Goal: Task Accomplishment & Management: Complete application form

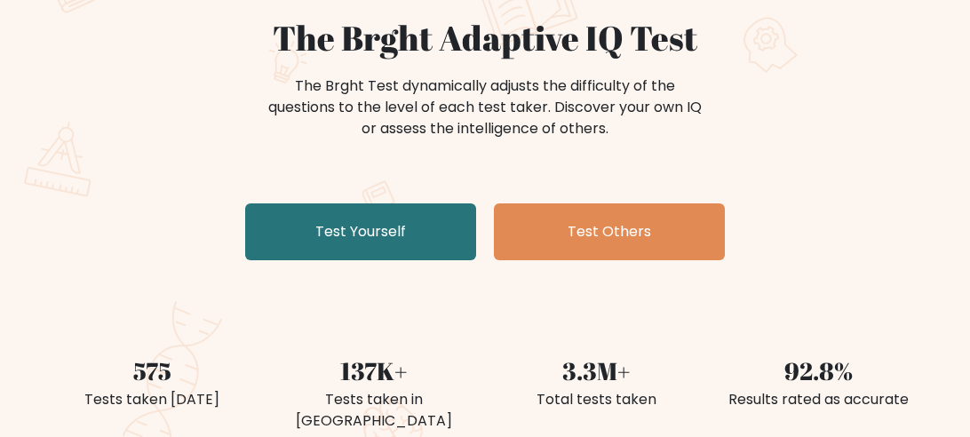
scroll to position [179, 0]
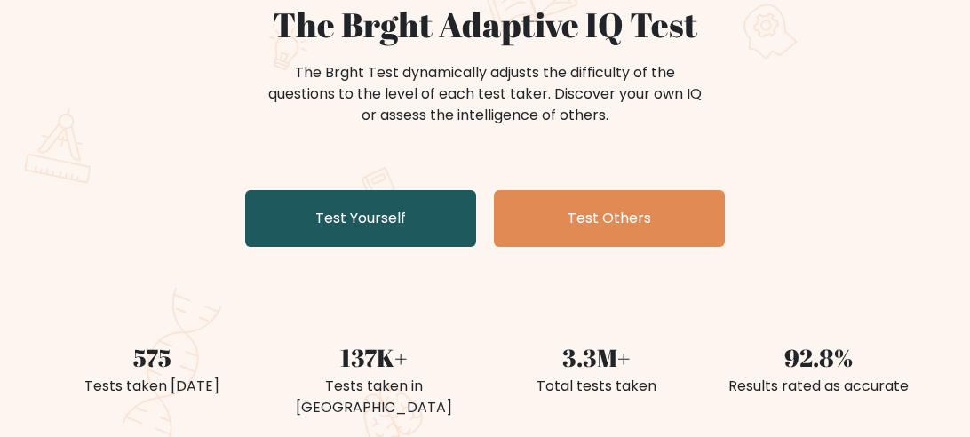
click at [275, 219] on link "Test Yourself" at bounding box center [360, 218] width 231 height 57
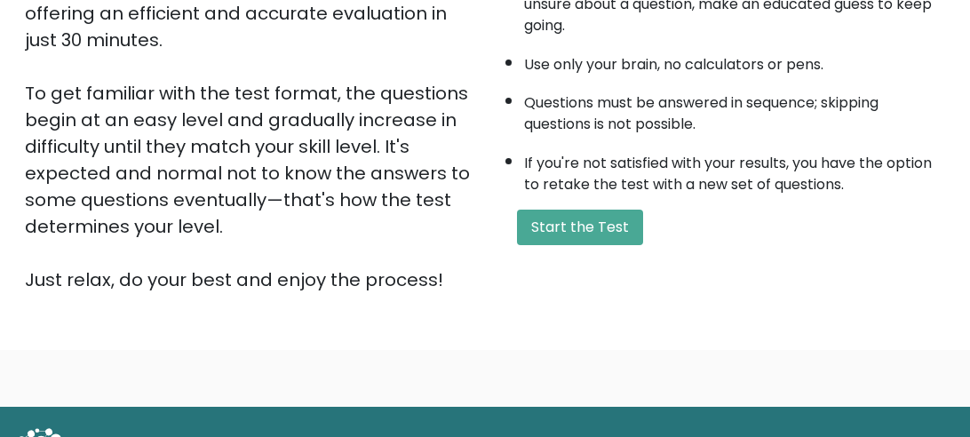
scroll to position [380, 0]
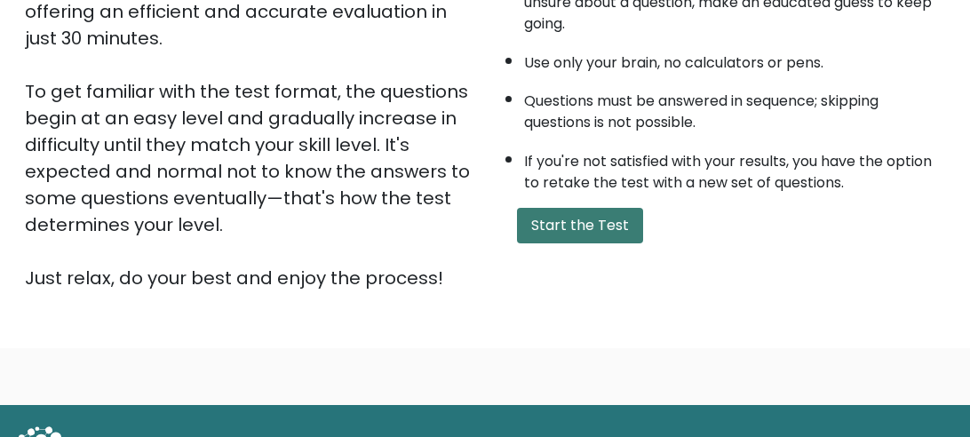
click at [596, 216] on button "Start the Test" at bounding box center [580, 226] width 126 height 36
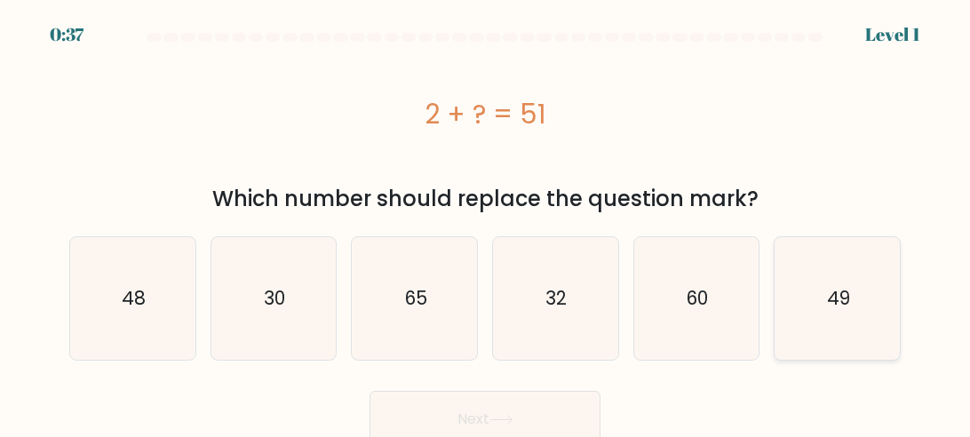
click at [846, 293] on text "49" at bounding box center [838, 298] width 23 height 26
click at [486, 223] on input "f. 49" at bounding box center [485, 221] width 1 height 4
radio input "true"
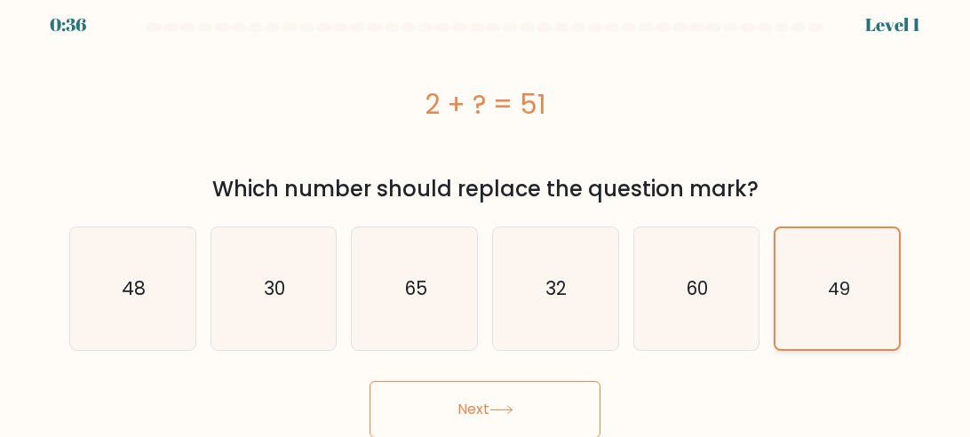
scroll to position [9, 0]
click at [522, 397] on button "Next" at bounding box center [485, 410] width 231 height 57
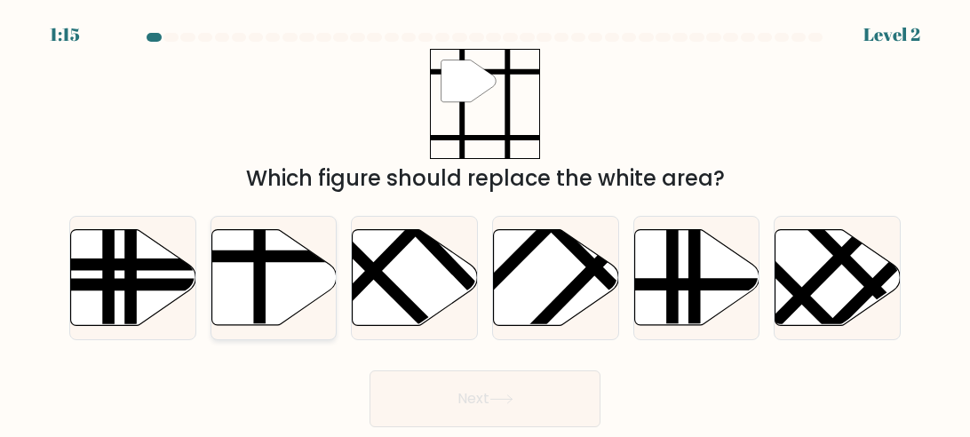
click at [259, 280] on line at bounding box center [259, 330] width 0 height 252
click at [485, 223] on input "b." at bounding box center [485, 221] width 1 height 4
radio input "true"
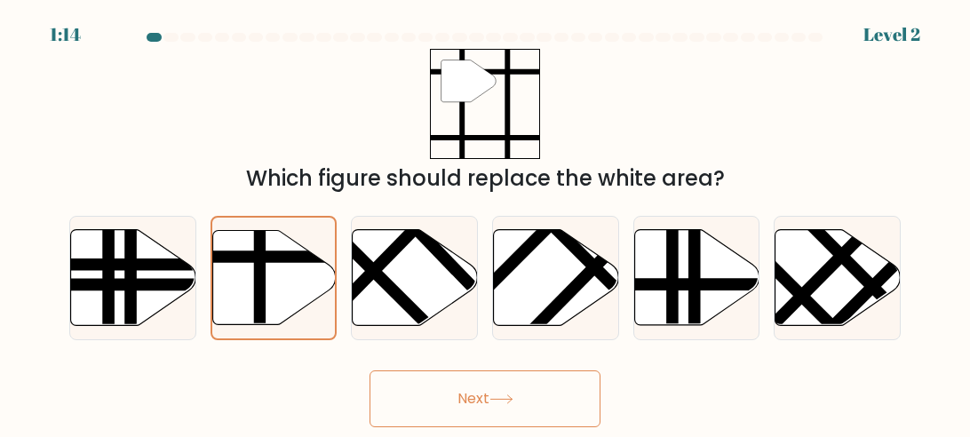
click at [578, 411] on button "Next" at bounding box center [485, 399] width 231 height 57
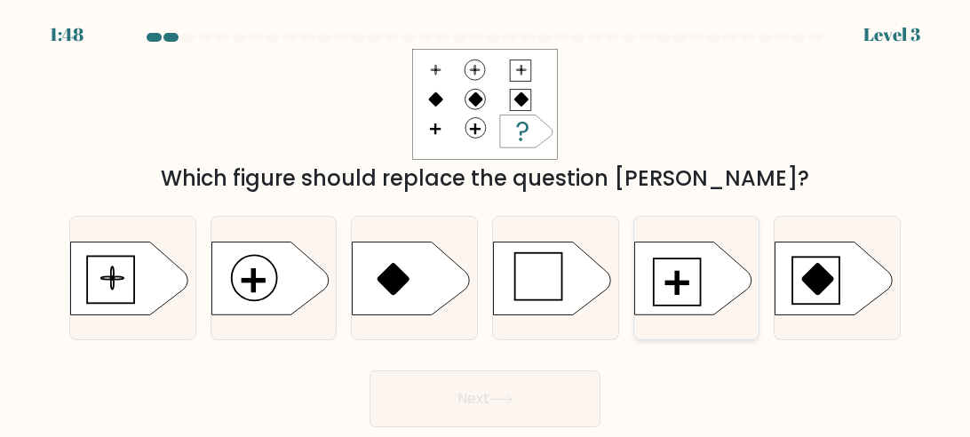
click at [700, 283] on rect at bounding box center [677, 282] width 47 height 47
click at [486, 223] on input "e." at bounding box center [485, 221] width 1 height 4
radio input "true"
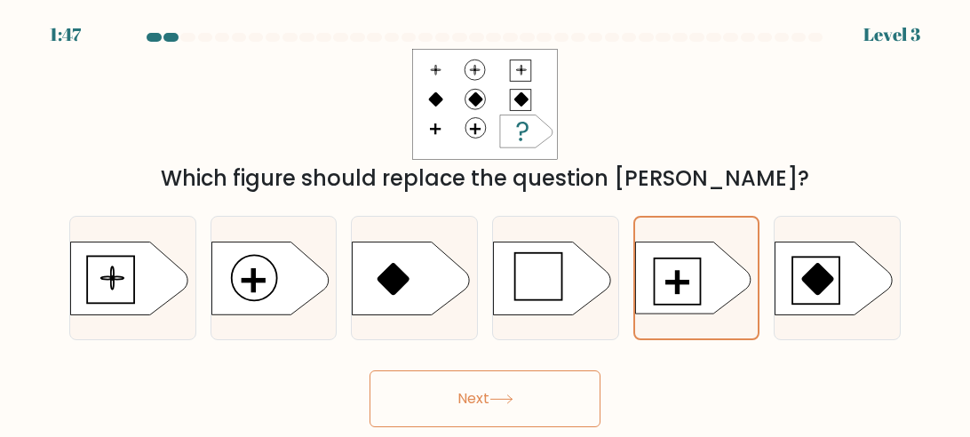
click at [534, 407] on button "Next" at bounding box center [485, 399] width 231 height 57
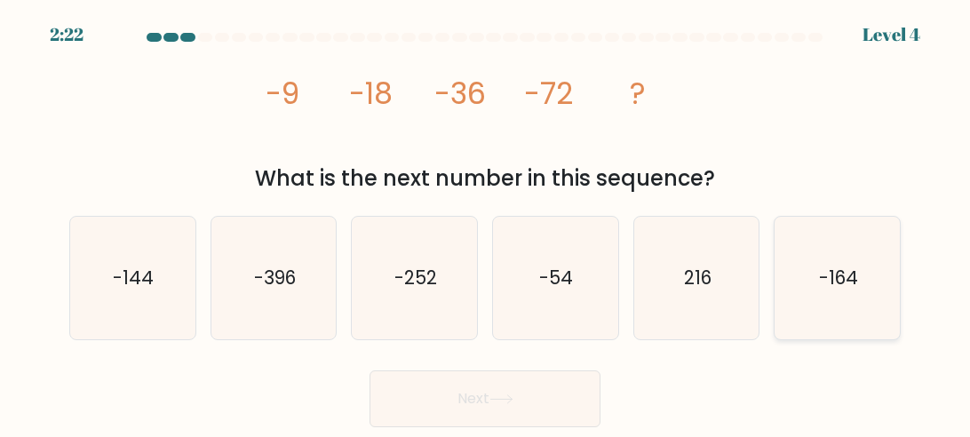
click at [821, 249] on icon "-164" at bounding box center [838, 278] width 123 height 123
click at [486, 223] on input "f. -164" at bounding box center [485, 221] width 1 height 4
radio input "true"
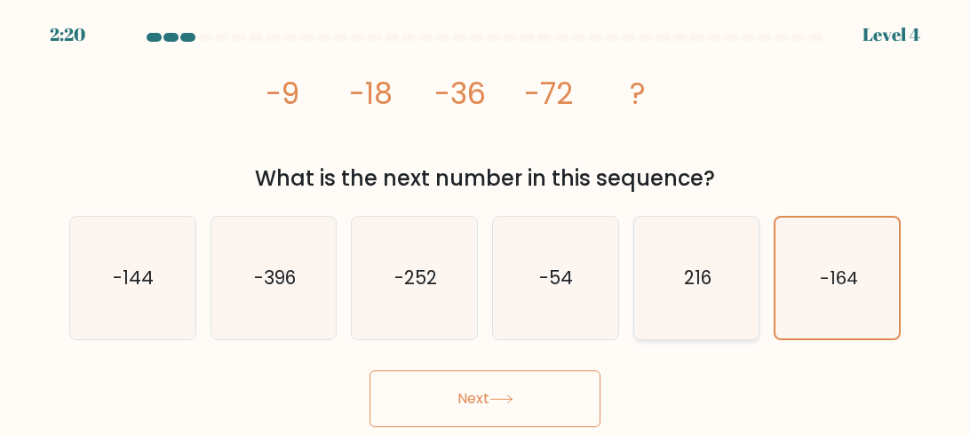
click at [705, 263] on icon "216" at bounding box center [696, 278] width 123 height 123
click at [486, 223] on input "e. 216" at bounding box center [485, 221] width 1 height 4
radio input "true"
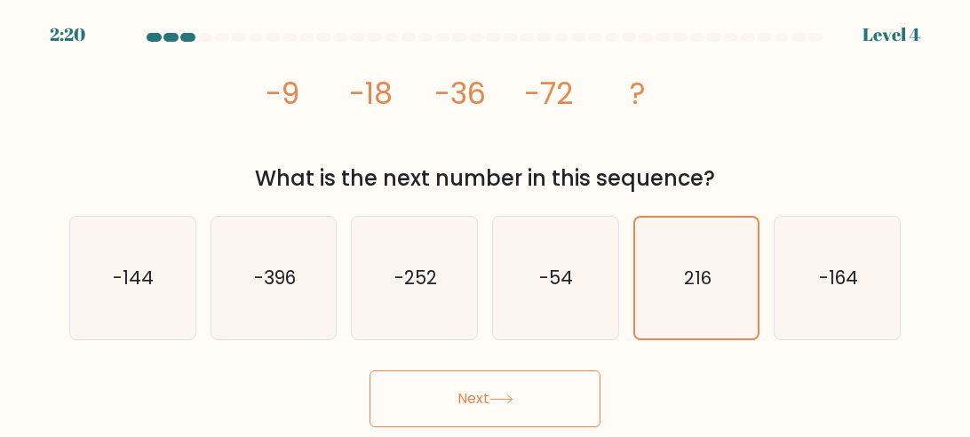
click at [554, 385] on button "Next" at bounding box center [485, 399] width 231 height 57
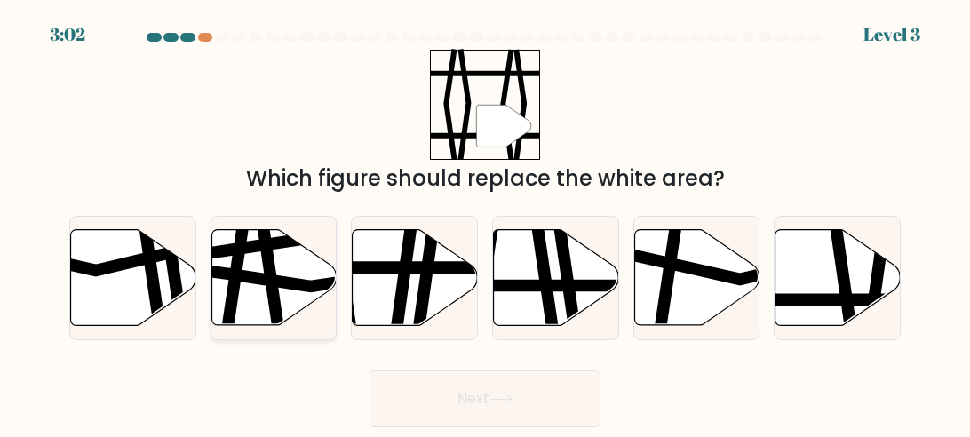
click at [284, 275] on icon at bounding box center [273, 278] width 125 height 96
click at [485, 223] on input "b." at bounding box center [485, 221] width 1 height 4
radio input "true"
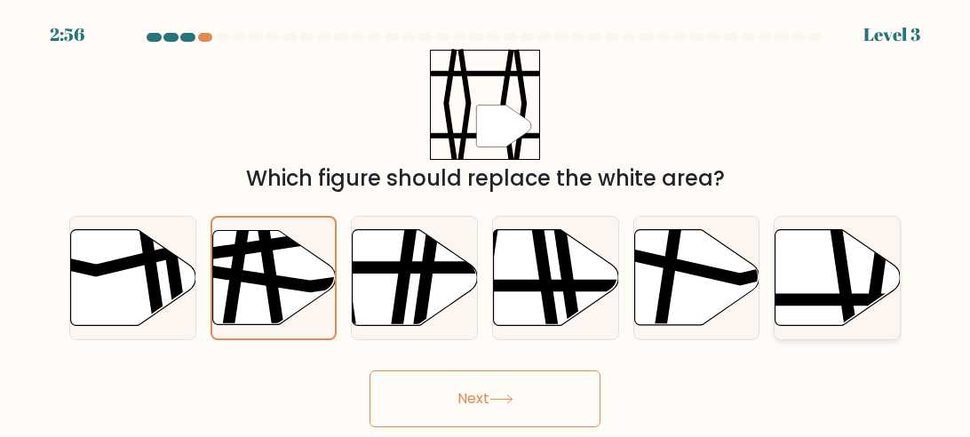
click at [868, 272] on icon at bounding box center [838, 278] width 125 height 96
click at [486, 223] on input "f." at bounding box center [485, 221] width 1 height 4
radio input "true"
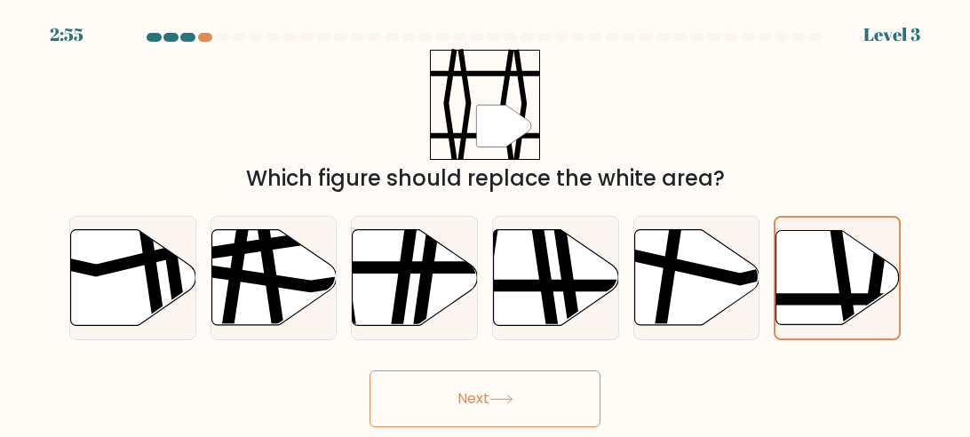
click at [539, 393] on button "Next" at bounding box center [485, 399] width 231 height 57
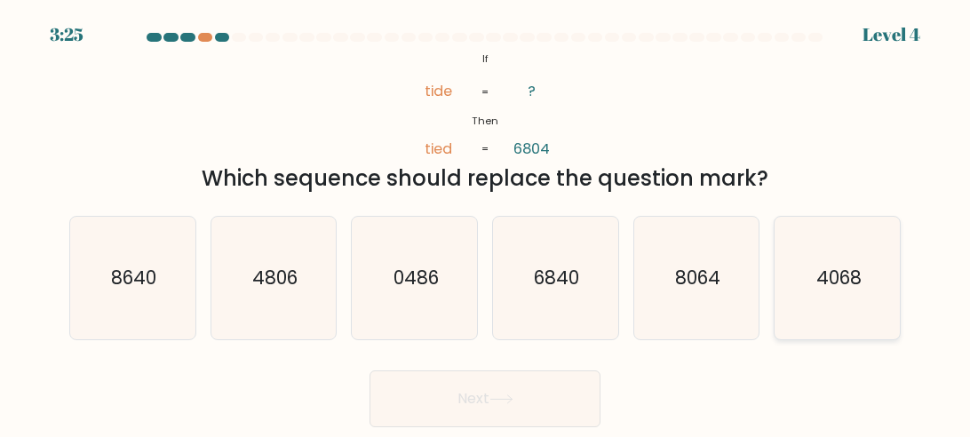
click at [830, 259] on icon "4068" at bounding box center [838, 278] width 123 height 123
click at [486, 223] on input "f. 4068" at bounding box center [485, 221] width 1 height 4
radio input "true"
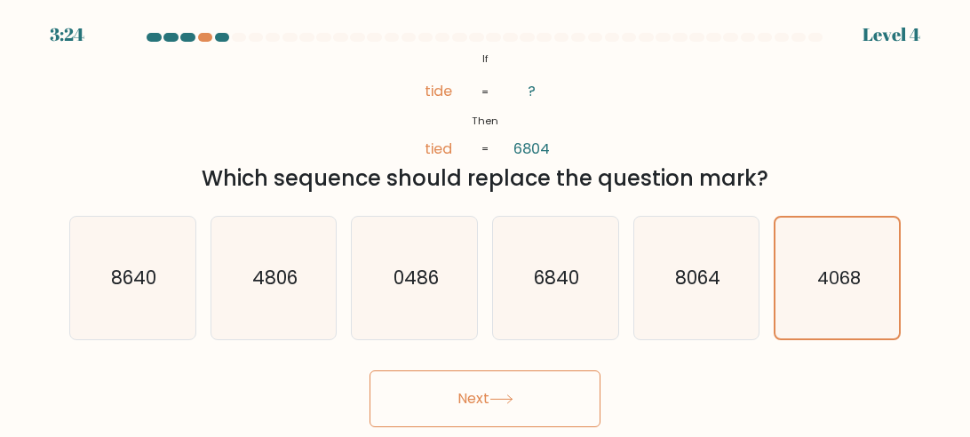
click at [525, 394] on button "Next" at bounding box center [485, 399] width 231 height 57
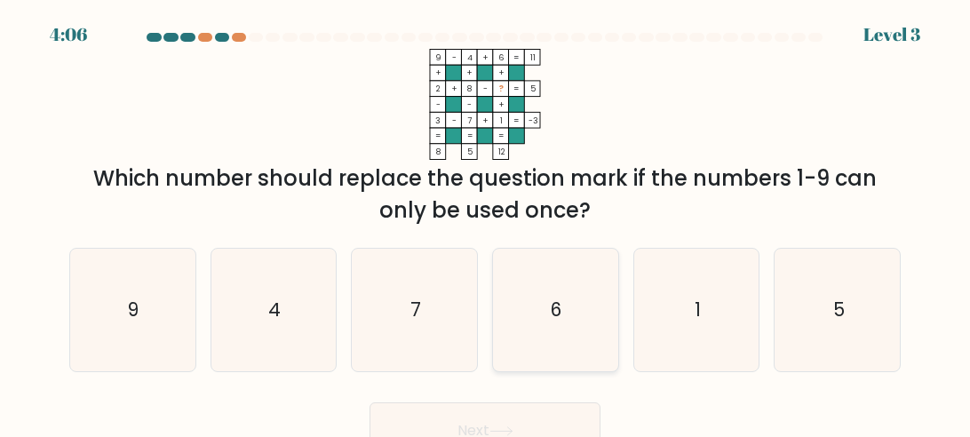
click at [577, 325] on icon "6" at bounding box center [555, 310] width 123 height 123
click at [486, 223] on input "d. 6" at bounding box center [485, 221] width 1 height 4
radio input "true"
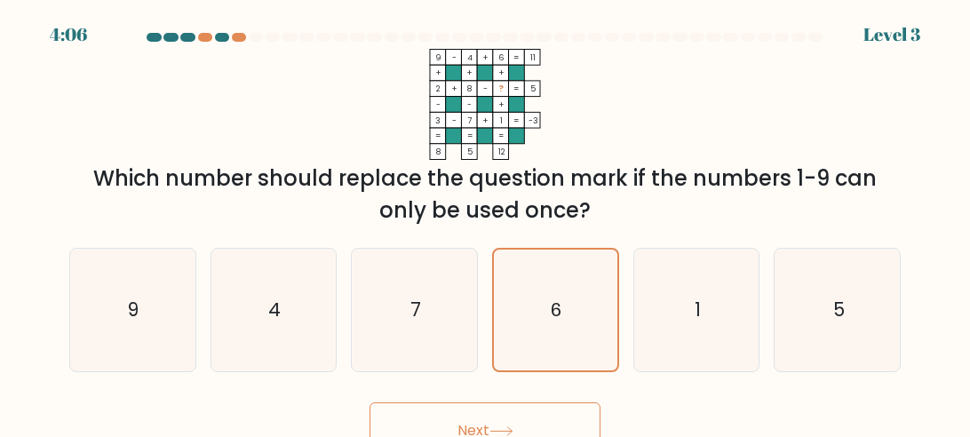
click at [534, 412] on button "Next" at bounding box center [485, 431] width 231 height 57
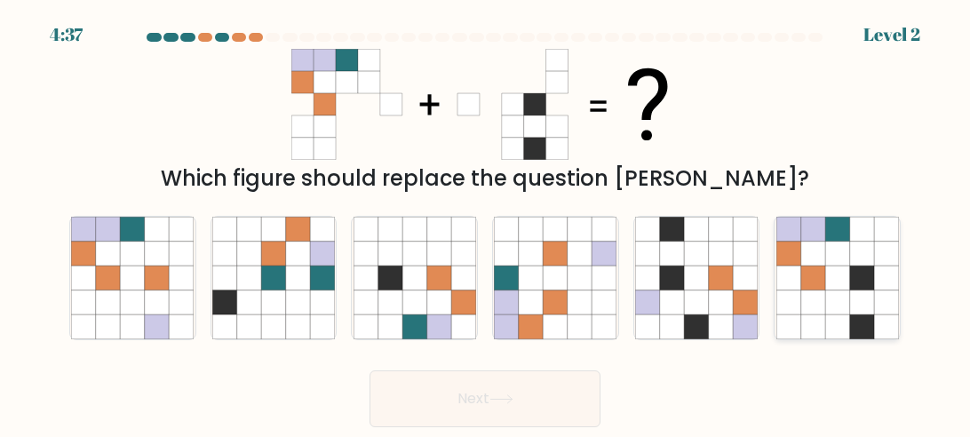
click at [871, 330] on icon at bounding box center [861, 327] width 24 height 24
click at [486, 223] on input "f." at bounding box center [485, 221] width 1 height 4
radio input "true"
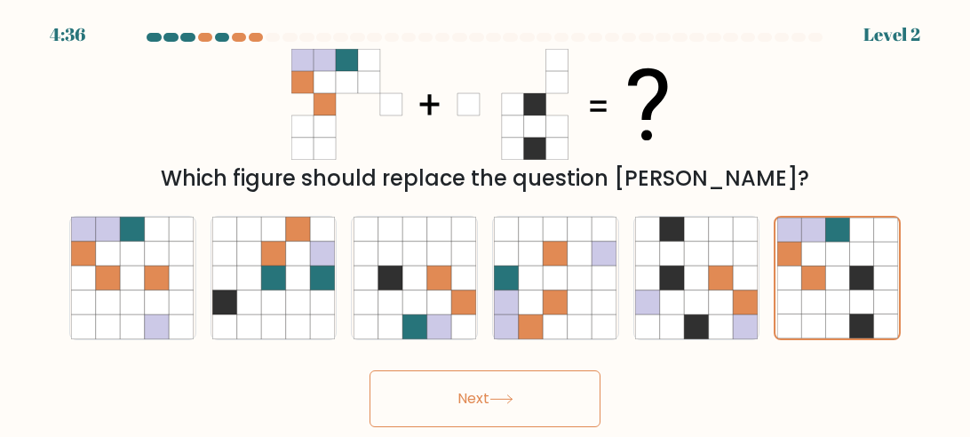
click at [529, 411] on button "Next" at bounding box center [485, 399] width 231 height 57
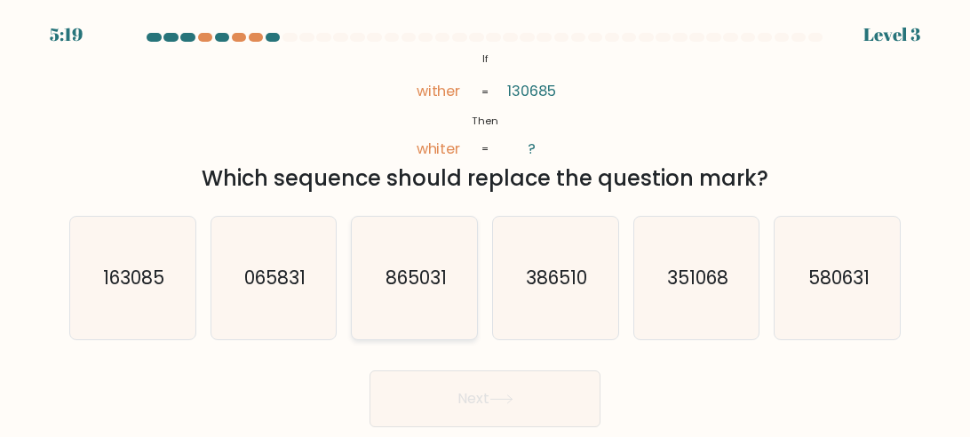
click at [467, 283] on icon "865031" at bounding box center [415, 278] width 123 height 123
click at [485, 223] on input "c. 865031" at bounding box center [485, 221] width 1 height 4
radio input "true"
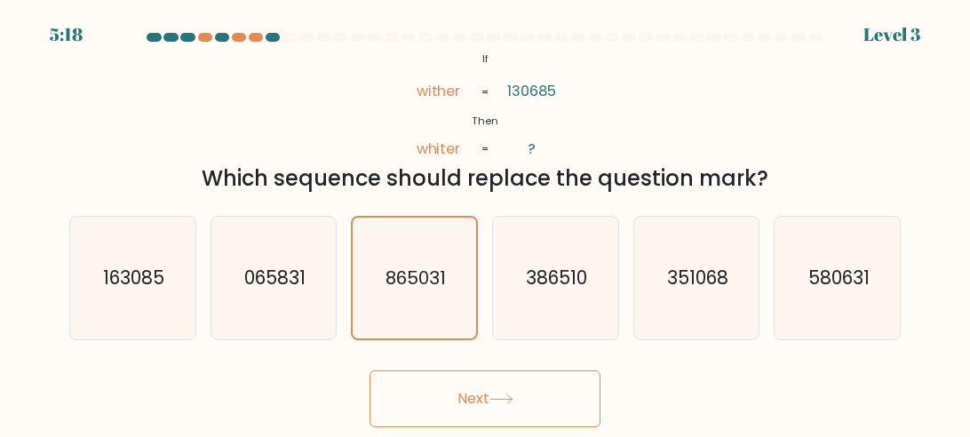
click at [534, 407] on button "Next" at bounding box center [485, 399] width 231 height 57
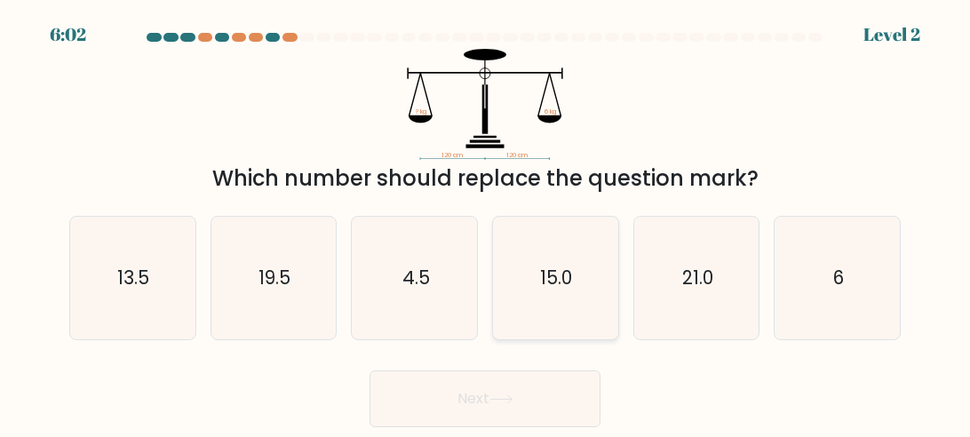
click at [584, 277] on icon "15.0" at bounding box center [555, 278] width 123 height 123
click at [486, 223] on input "d. 15.0" at bounding box center [485, 221] width 1 height 4
radio input "true"
click at [523, 407] on button "Next" at bounding box center [485, 399] width 231 height 57
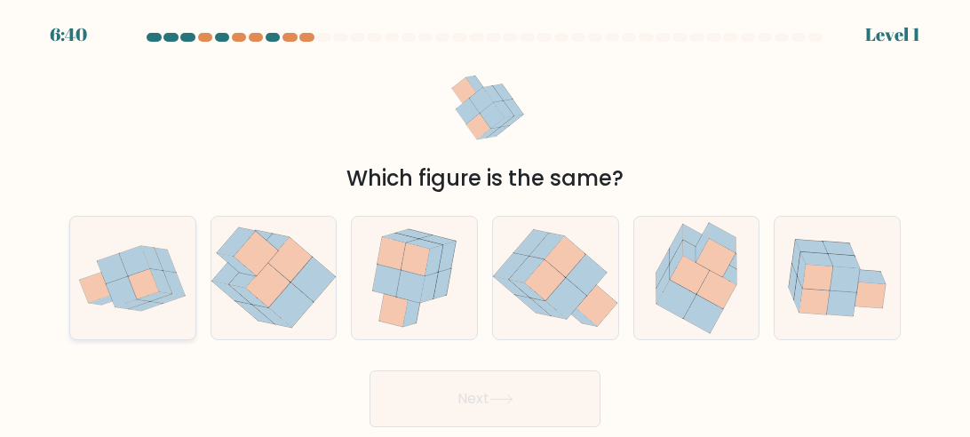
click at [145, 270] on icon at bounding box center [143, 284] width 31 height 30
click at [485, 223] on input "a." at bounding box center [485, 221] width 1 height 4
radio input "true"
click at [573, 403] on button "Next" at bounding box center [485, 399] width 231 height 57
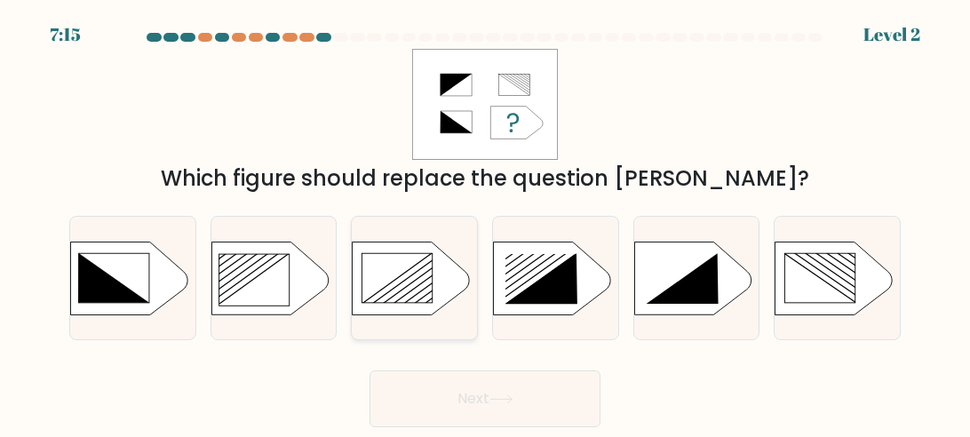
click at [403, 290] on rect at bounding box center [398, 278] width 70 height 50
click at [485, 223] on input "c." at bounding box center [485, 221] width 1 height 4
radio input "true"
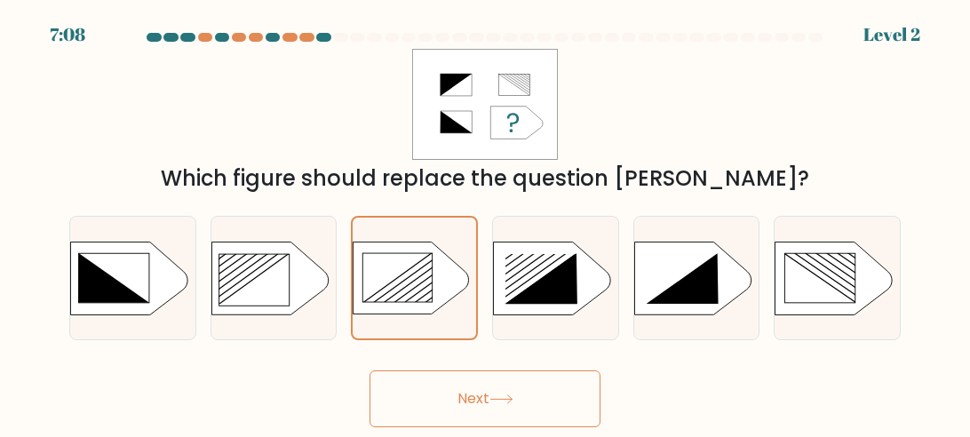
click at [530, 397] on button "Next" at bounding box center [485, 399] width 231 height 57
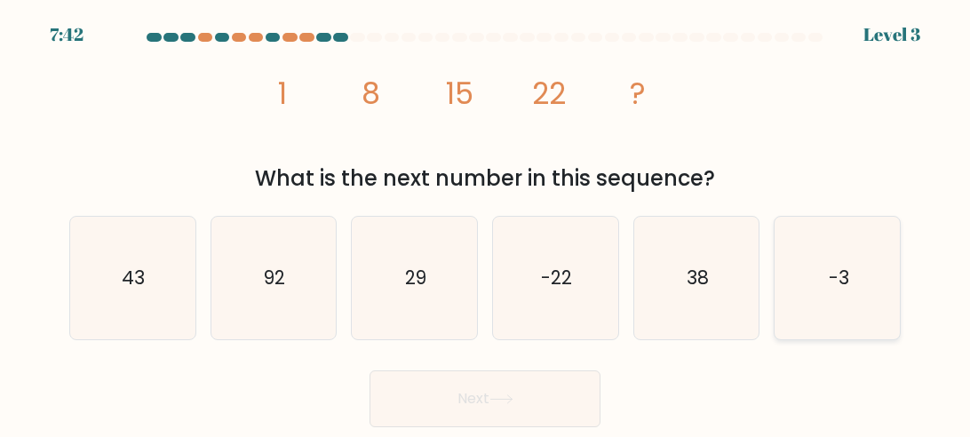
click at [811, 298] on icon "-3" at bounding box center [838, 278] width 123 height 123
click at [486, 223] on input "f. -3" at bounding box center [485, 221] width 1 height 4
radio input "true"
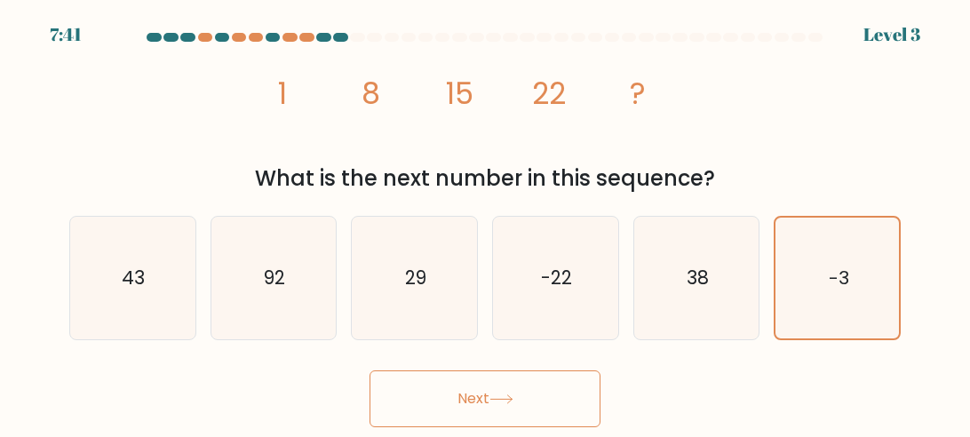
click at [529, 398] on button "Next" at bounding box center [485, 399] width 231 height 57
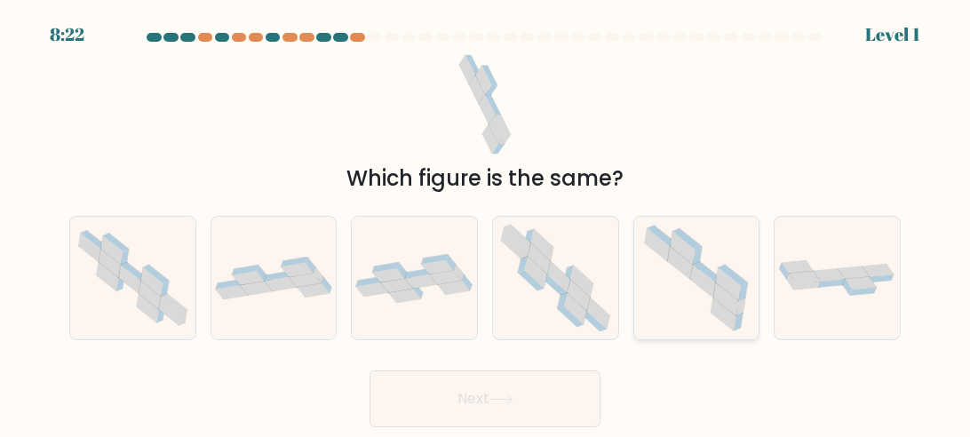
click at [705, 281] on icon at bounding box center [703, 281] width 25 height 33
click at [486, 223] on input "e." at bounding box center [485, 221] width 1 height 4
radio input "true"
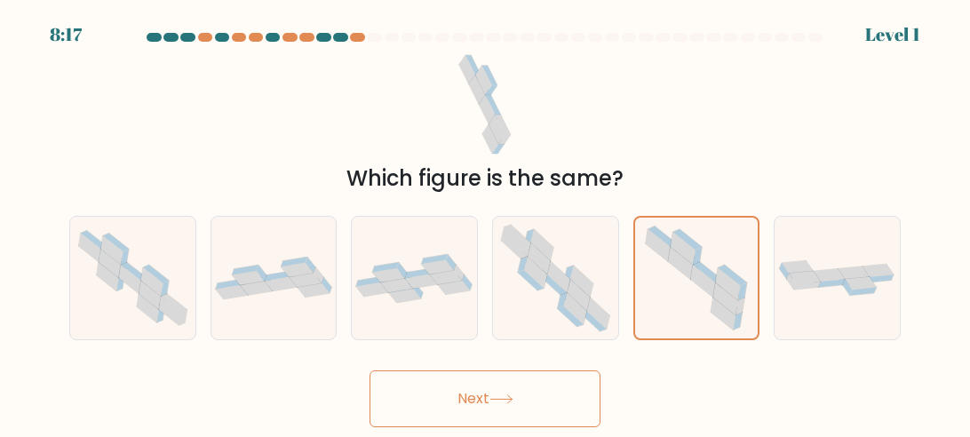
click at [548, 415] on button "Next" at bounding box center [485, 399] width 231 height 57
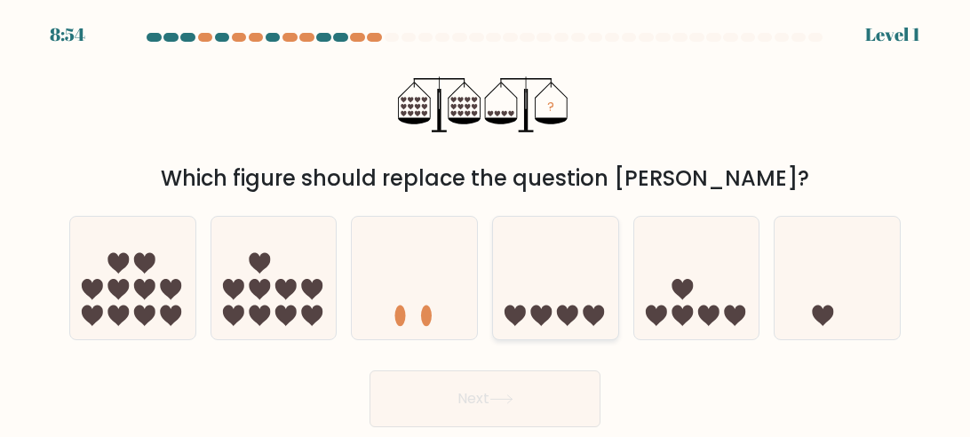
click at [586, 277] on icon at bounding box center [555, 279] width 125 height 104
click at [486, 223] on input "d." at bounding box center [485, 221] width 1 height 4
radio input "true"
click at [566, 401] on button "Next" at bounding box center [485, 399] width 231 height 57
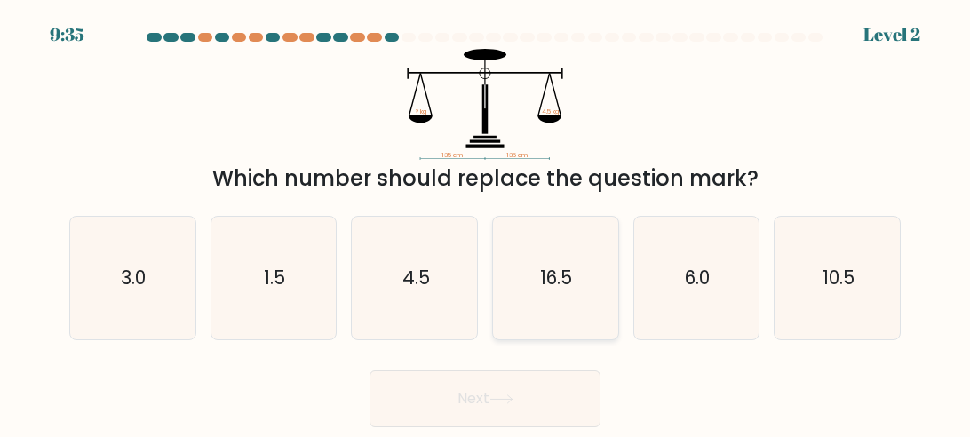
click at [562, 289] on text "16.5" at bounding box center [557, 278] width 32 height 26
click at [486, 223] on input "d. 16.5" at bounding box center [485, 221] width 1 height 4
radio input "true"
click at [532, 389] on button "Next" at bounding box center [485, 399] width 231 height 57
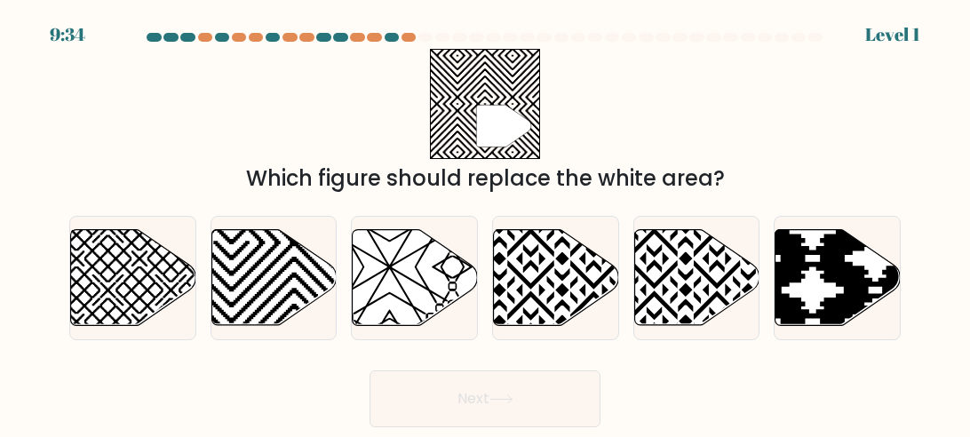
click at [544, 384] on button "Next" at bounding box center [485, 399] width 231 height 57
click at [711, 102] on div "" Which figure should replace the white area?" at bounding box center [485, 122] width 853 height 146
click at [463, 275] on icon at bounding box center [415, 278] width 125 height 96
click at [485, 223] on input "c." at bounding box center [485, 221] width 1 height 4
radio input "true"
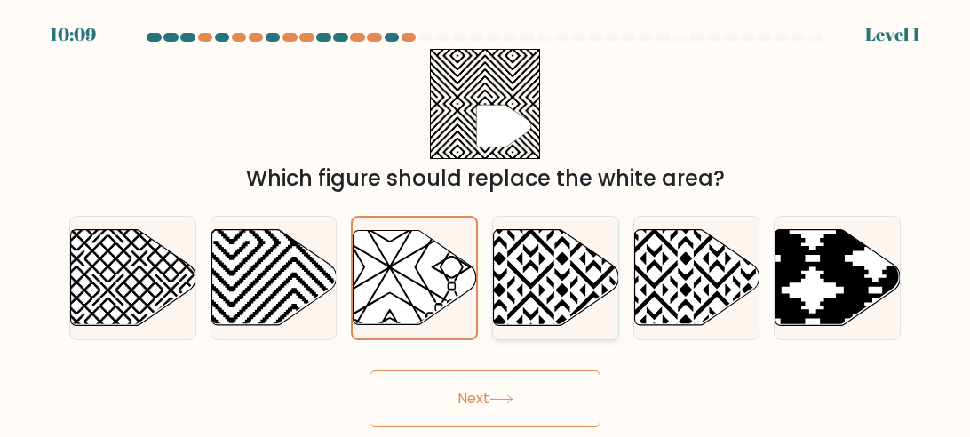
click at [617, 306] on icon at bounding box center [555, 278] width 125 height 98
click at [486, 223] on input "d." at bounding box center [485, 221] width 1 height 4
radio input "true"
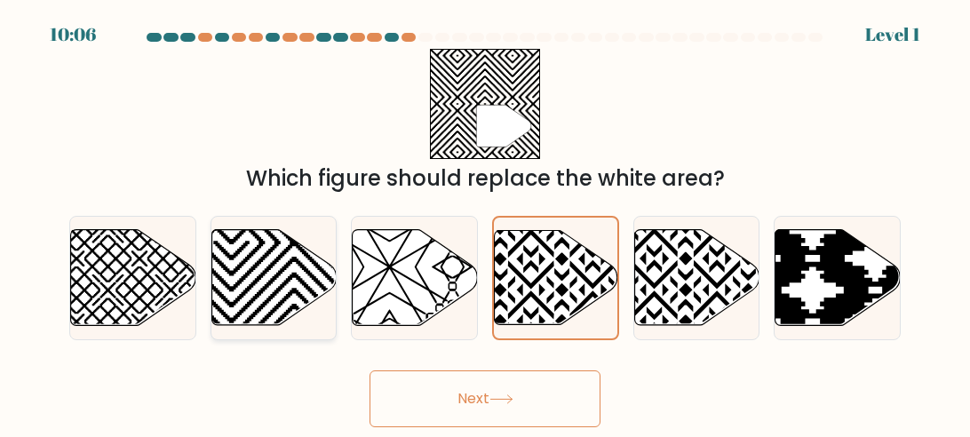
click at [292, 267] on icon at bounding box center [273, 278] width 125 height 96
click at [485, 223] on input "b." at bounding box center [485, 221] width 1 height 4
radio input "true"
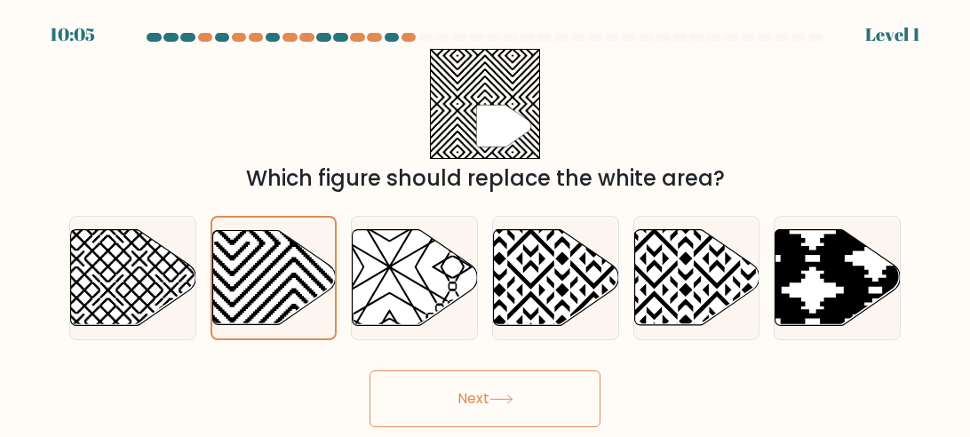
click at [544, 411] on button "Next" at bounding box center [485, 399] width 231 height 57
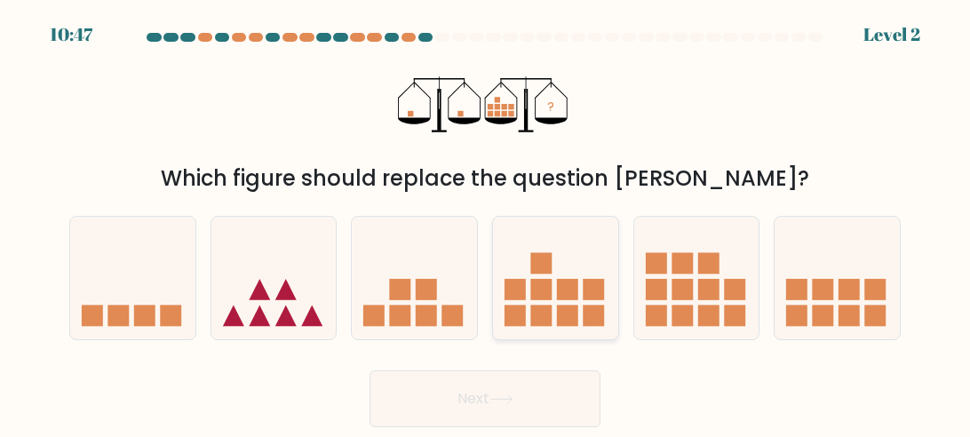
click at [570, 289] on rect at bounding box center [567, 289] width 21 height 21
click at [486, 223] on input "d." at bounding box center [485, 221] width 1 height 4
radio input "true"
click at [548, 419] on button "Next" at bounding box center [485, 399] width 231 height 57
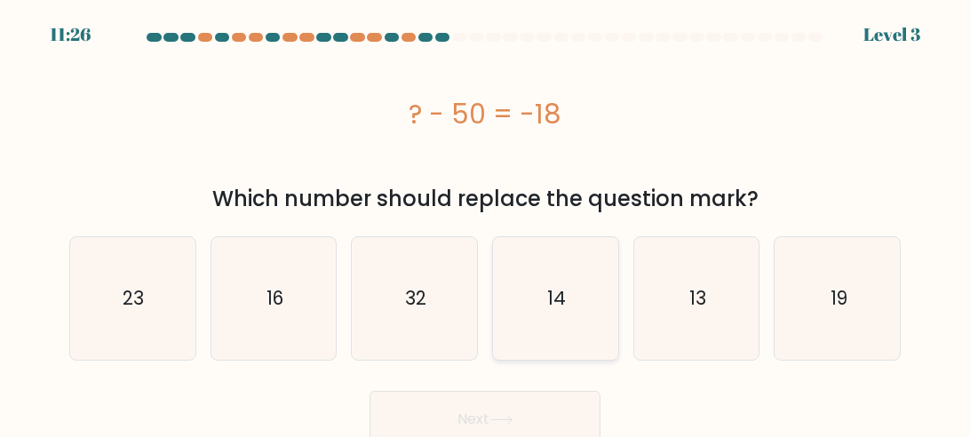
click at [570, 286] on icon "14" at bounding box center [555, 298] width 123 height 123
click at [486, 223] on input "d. 14" at bounding box center [485, 221] width 1 height 4
radio input "true"
click at [534, 425] on button "Next" at bounding box center [485, 419] width 231 height 57
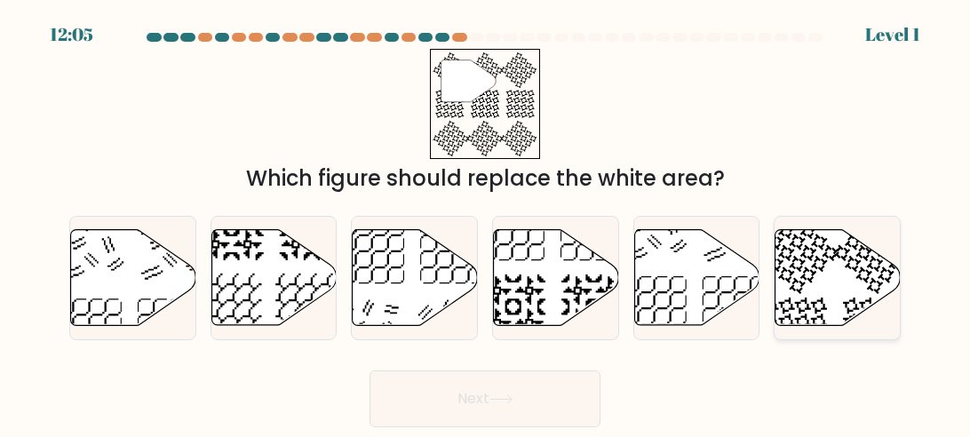
click at [835, 278] on icon at bounding box center [838, 278] width 125 height 96
click at [486, 223] on input "f." at bounding box center [485, 221] width 1 height 4
radio input "true"
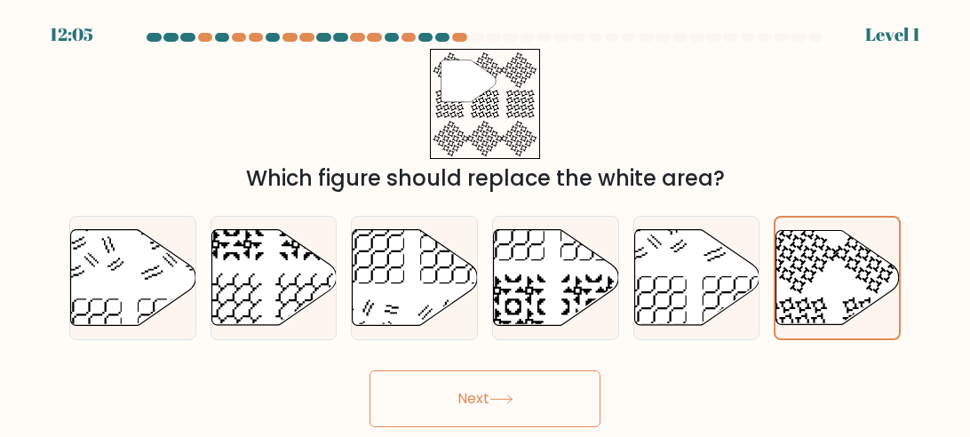
click at [554, 386] on button "Next" at bounding box center [485, 399] width 231 height 57
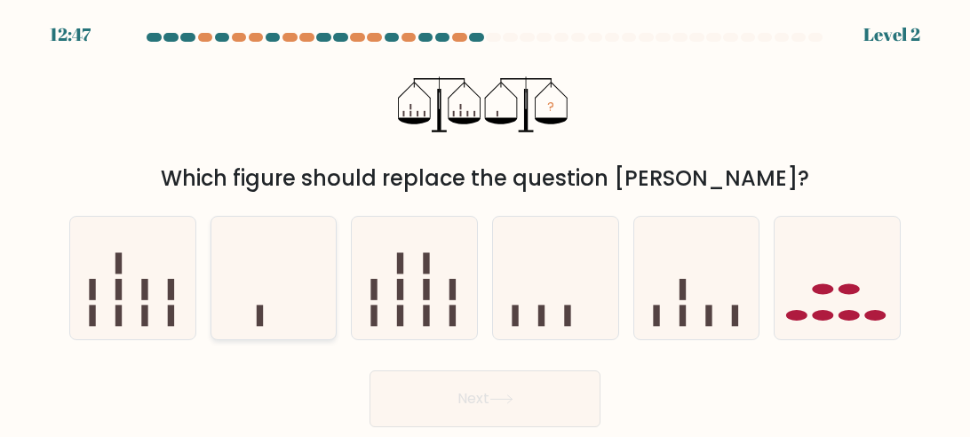
click at [290, 270] on icon at bounding box center [273, 279] width 125 height 104
click at [485, 223] on input "b." at bounding box center [485, 221] width 1 height 4
radio input "true"
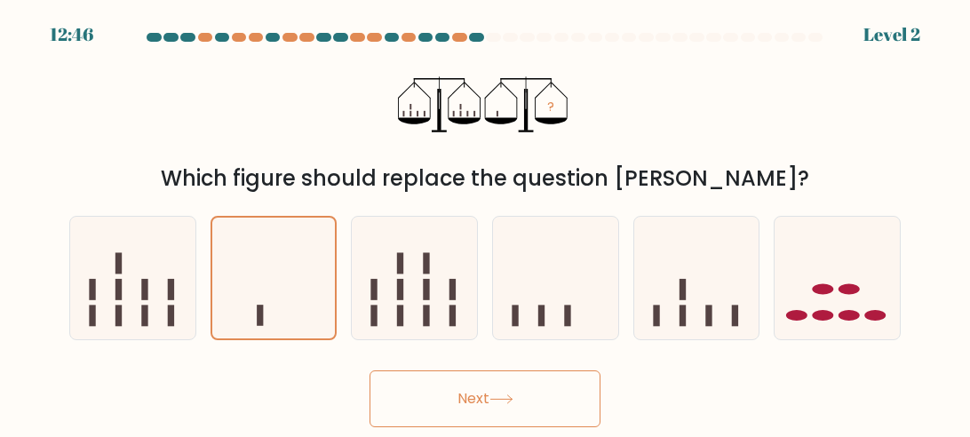
click at [497, 408] on button "Next" at bounding box center [485, 399] width 231 height 57
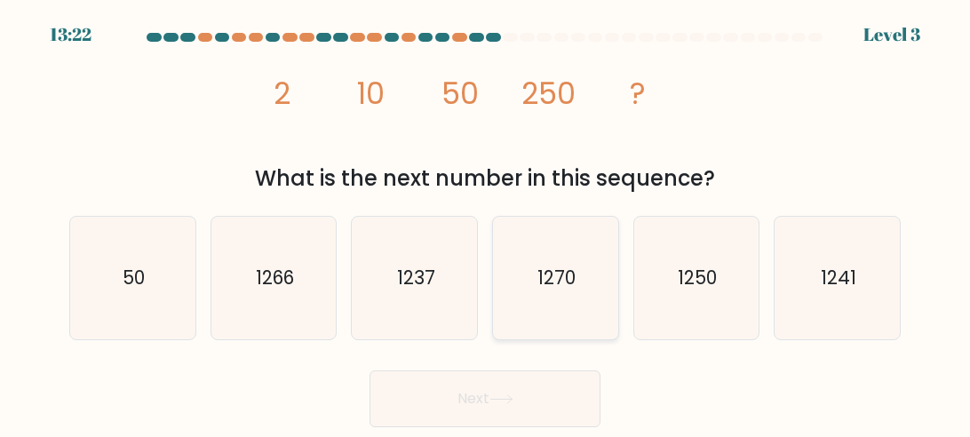
click at [584, 286] on icon "1270" at bounding box center [555, 278] width 123 height 123
click at [486, 223] on input "d. 1270" at bounding box center [485, 221] width 1 height 4
radio input "true"
click at [565, 403] on button "Next" at bounding box center [485, 399] width 231 height 57
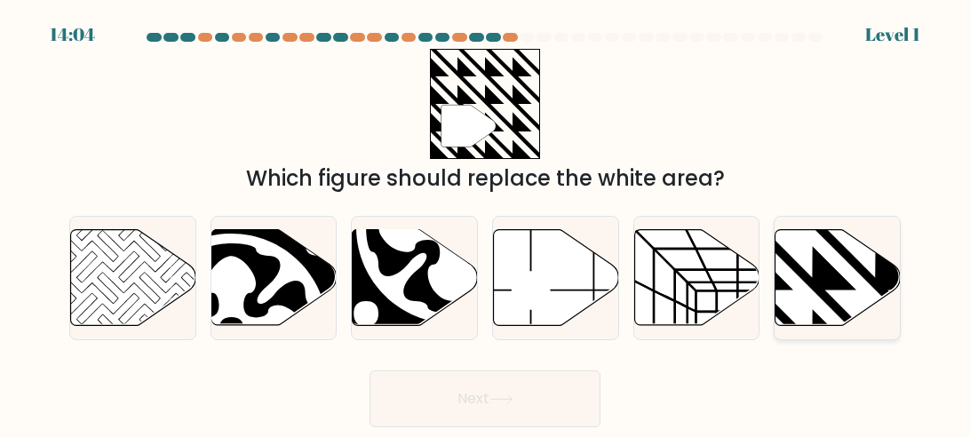
click at [818, 256] on icon at bounding box center [876, 227] width 252 height 252
click at [486, 223] on input "f." at bounding box center [485, 221] width 1 height 4
radio input "true"
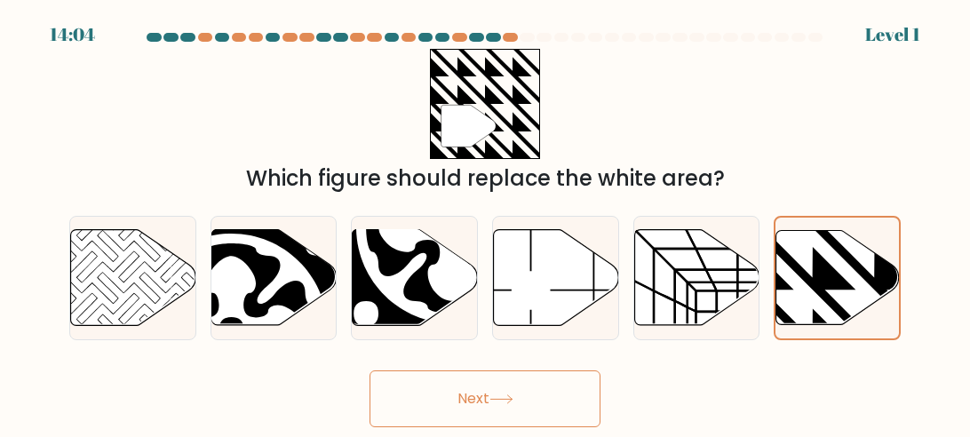
click at [565, 410] on button "Next" at bounding box center [485, 399] width 231 height 57
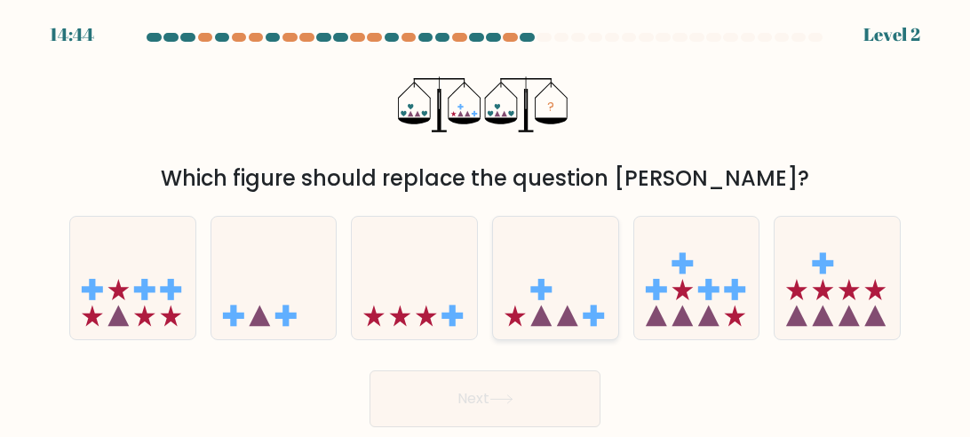
click at [594, 268] on icon at bounding box center [555, 279] width 125 height 104
click at [486, 223] on input "d." at bounding box center [485, 221] width 1 height 4
radio input "true"
click at [584, 393] on button "Next" at bounding box center [485, 399] width 231 height 57
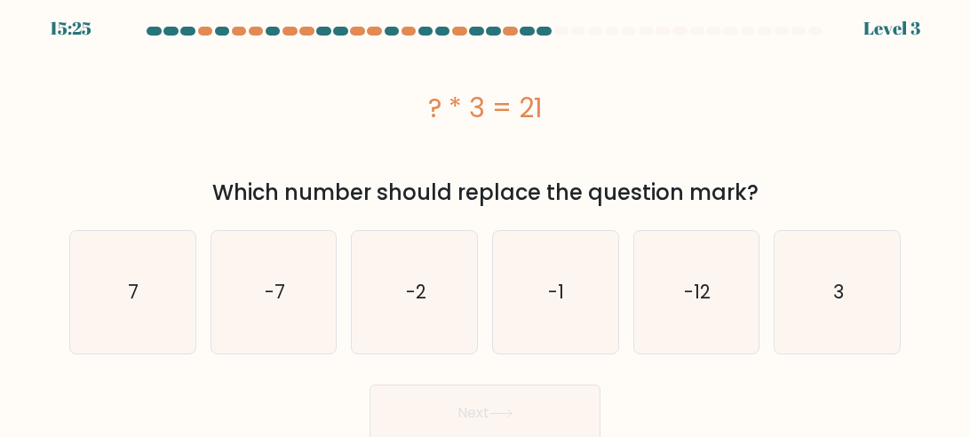
scroll to position [7, 0]
click at [700, 267] on icon "-12" at bounding box center [696, 291] width 123 height 123
click at [486, 216] on input "e. -12" at bounding box center [485, 213] width 1 height 4
radio input "true"
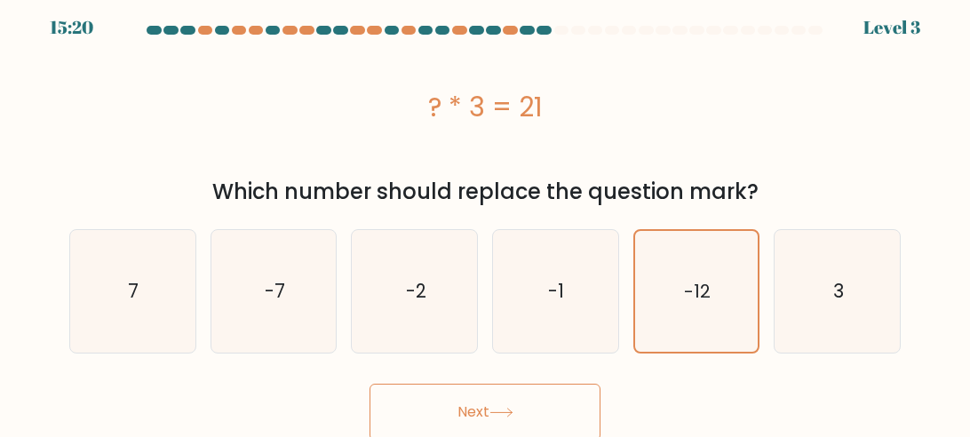
click at [527, 389] on button "Next" at bounding box center [485, 412] width 231 height 57
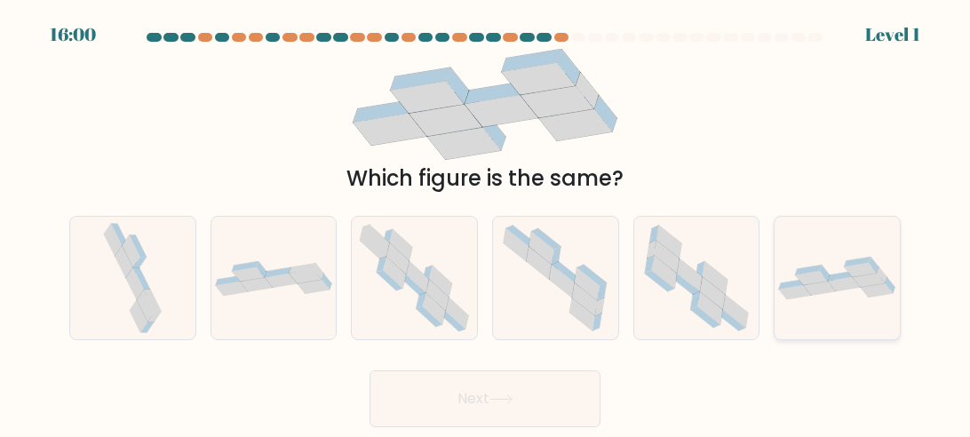
click at [868, 285] on icon at bounding box center [869, 281] width 32 height 14
click at [486, 223] on input "f." at bounding box center [485, 221] width 1 height 4
radio input "true"
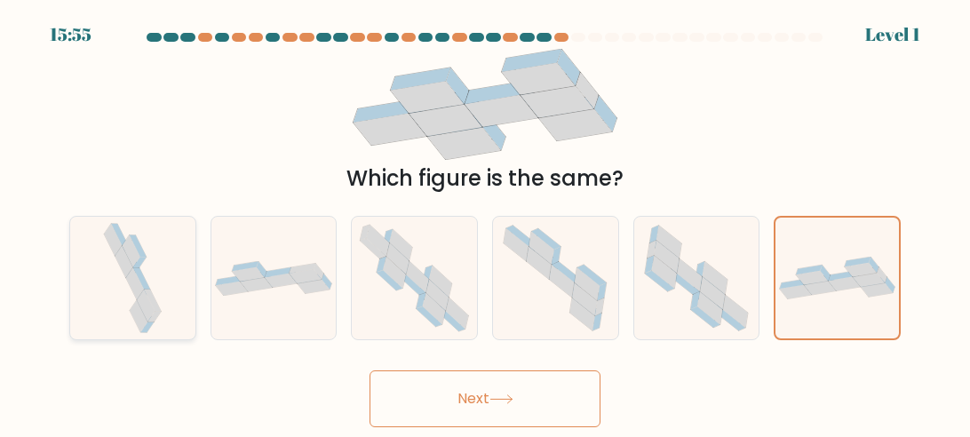
click at [152, 260] on icon at bounding box center [132, 278] width 64 height 123
click at [485, 223] on input "a." at bounding box center [485, 221] width 1 height 4
radio input "true"
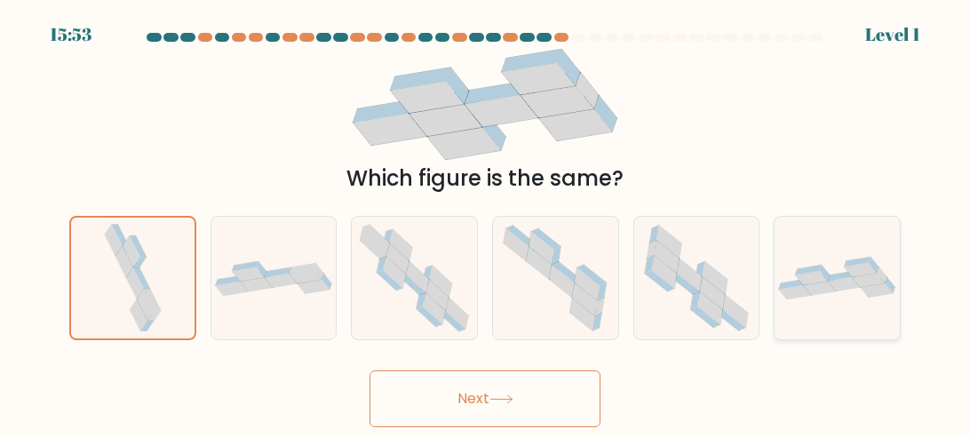
click at [849, 288] on icon at bounding box center [844, 284] width 32 height 14
click at [486, 223] on input "f." at bounding box center [485, 221] width 1 height 4
radio input "true"
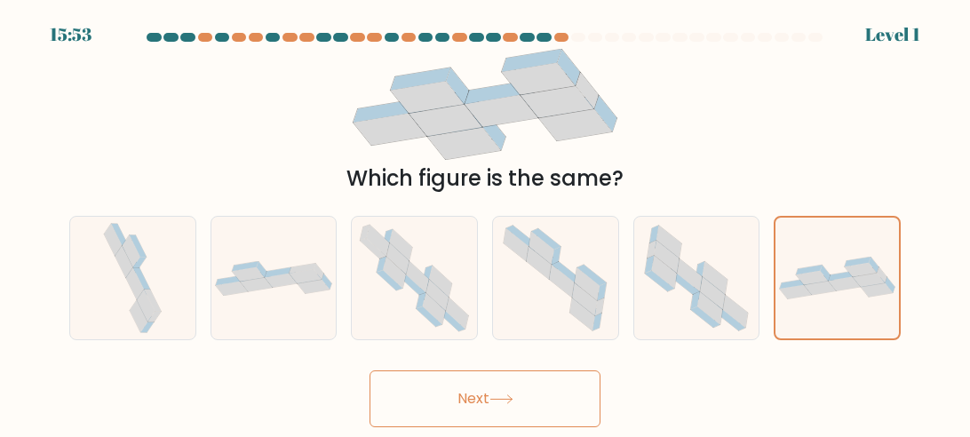
click at [576, 396] on button "Next" at bounding box center [485, 399] width 231 height 57
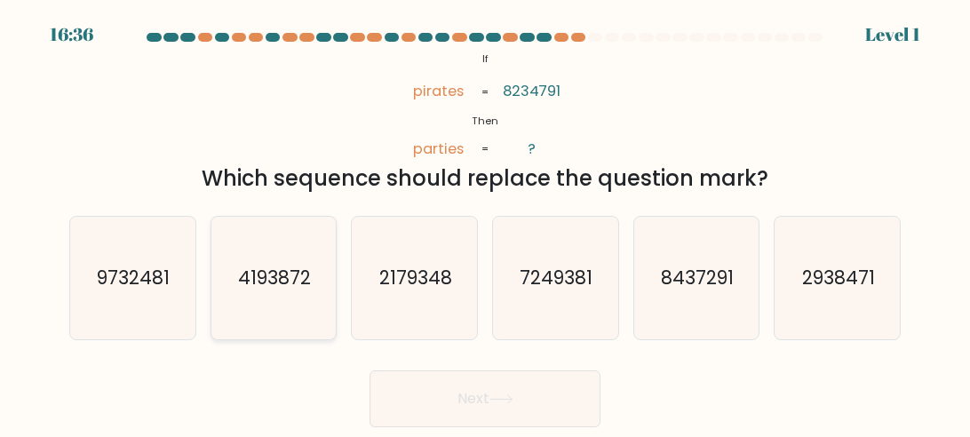
click at [278, 256] on icon "4193872" at bounding box center [273, 278] width 123 height 123
click at [485, 223] on input "b. 4193872" at bounding box center [485, 221] width 1 height 4
radio input "true"
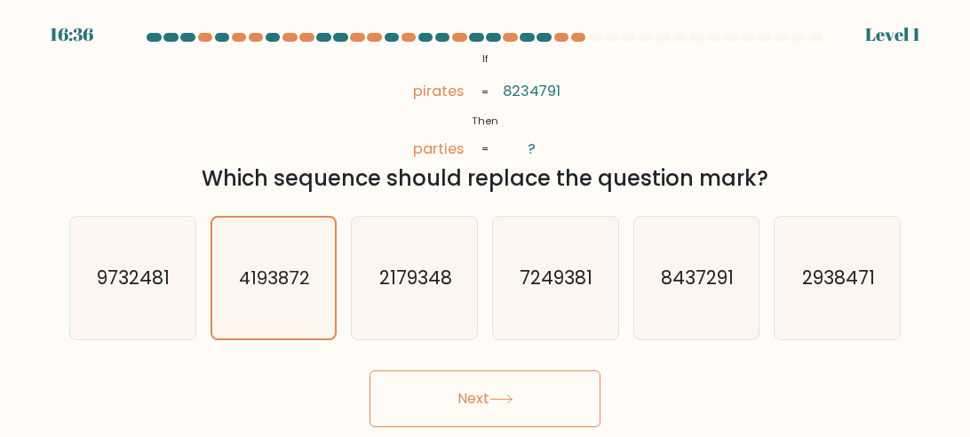
click at [489, 408] on button "Next" at bounding box center [485, 399] width 231 height 57
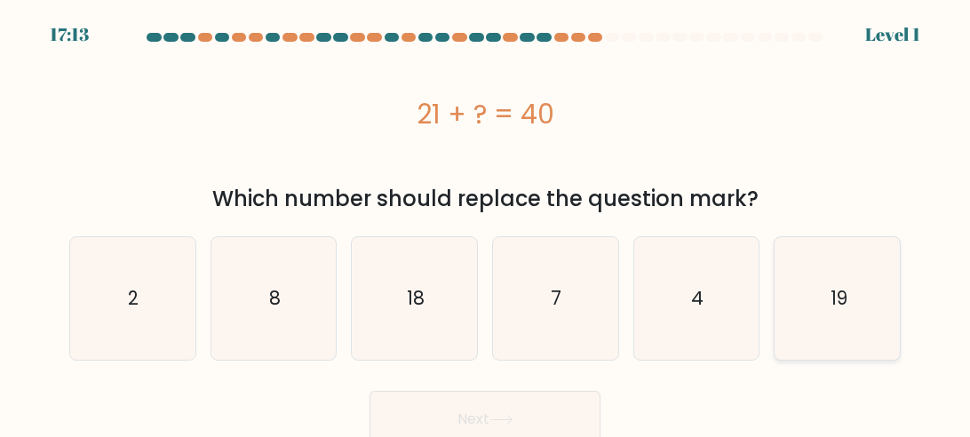
click at [835, 299] on text "19" at bounding box center [838, 298] width 17 height 26
click at [486, 223] on input "f. 19" at bounding box center [485, 221] width 1 height 4
radio input "true"
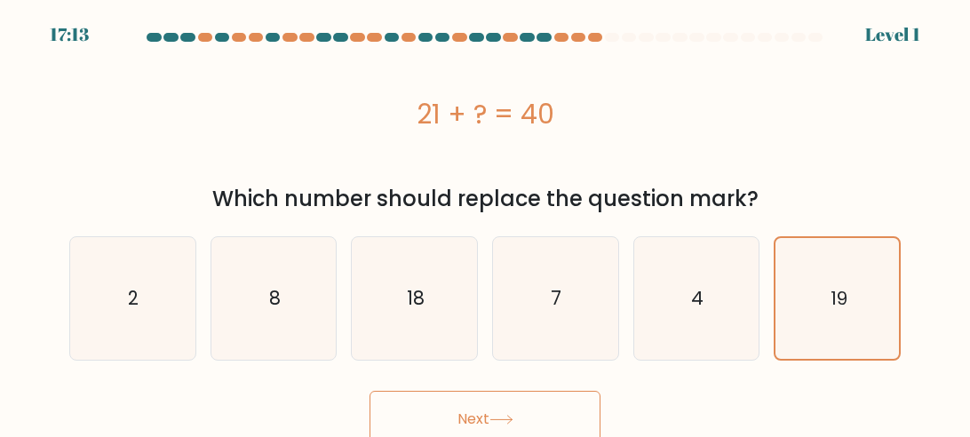
click at [540, 421] on button "Next" at bounding box center [485, 419] width 231 height 57
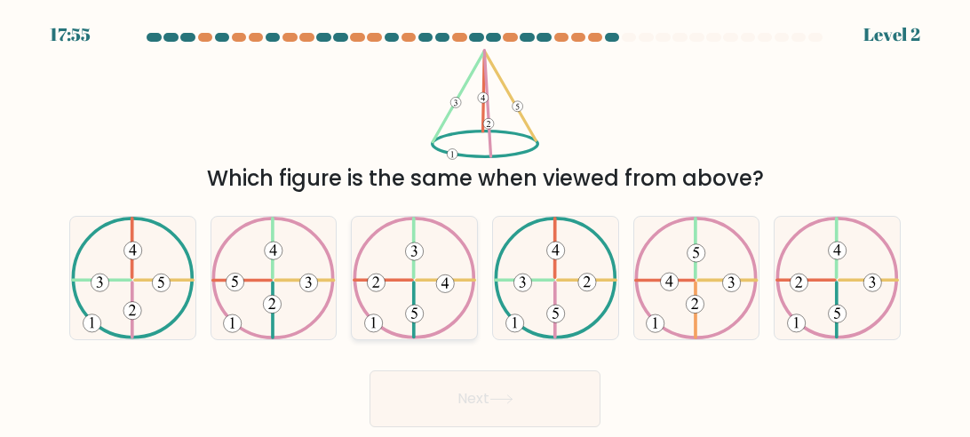
click at [428, 263] on icon at bounding box center [415, 278] width 124 height 123
click at [485, 223] on input "c." at bounding box center [485, 221] width 1 height 4
radio input "true"
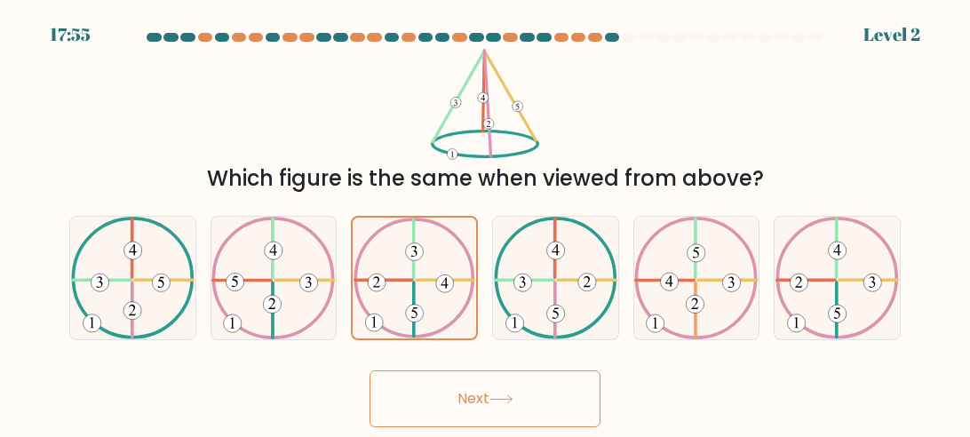
click at [526, 403] on button "Next" at bounding box center [485, 399] width 231 height 57
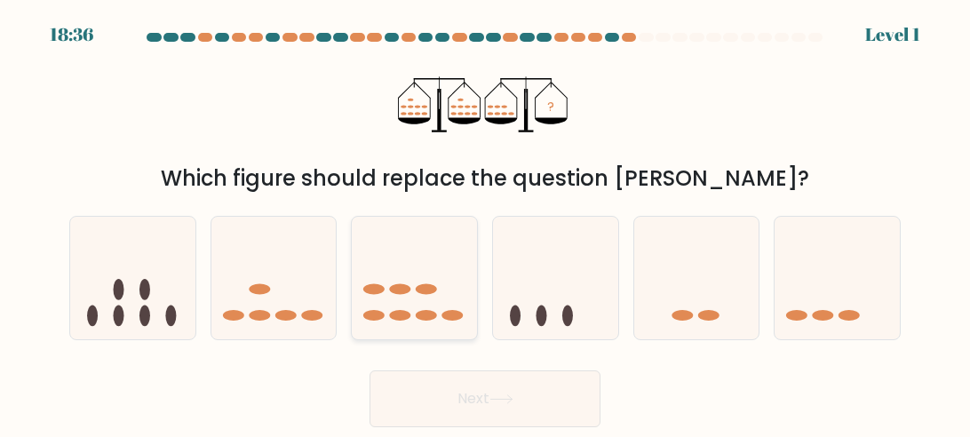
click at [431, 292] on ellipse at bounding box center [426, 289] width 21 height 11
click at [485, 223] on input "c." at bounding box center [485, 221] width 1 height 4
radio input "true"
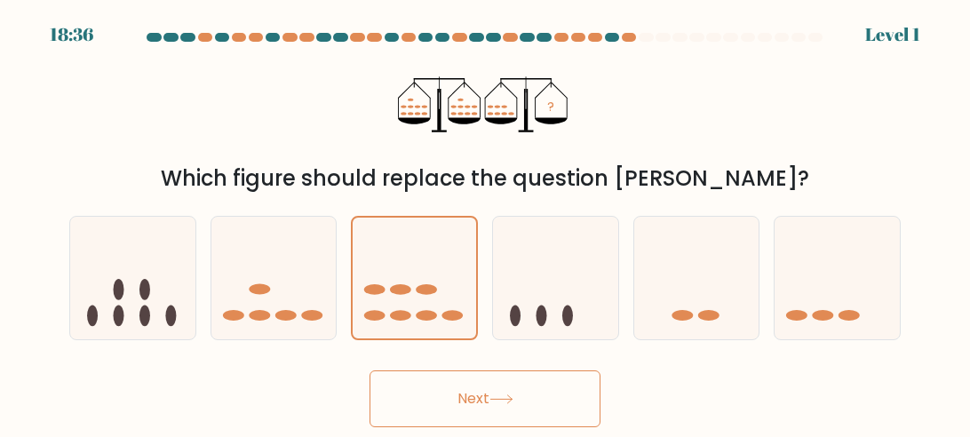
click at [540, 421] on button "Next" at bounding box center [485, 399] width 231 height 57
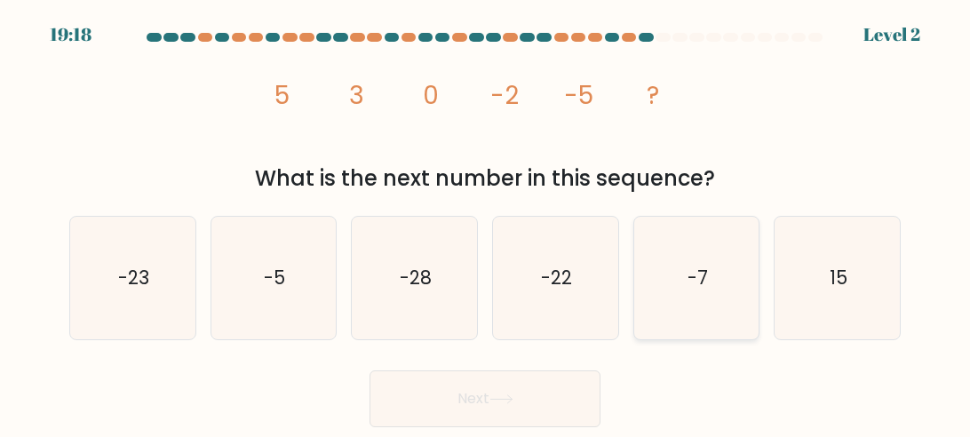
click at [723, 280] on icon "-7" at bounding box center [696, 278] width 123 height 123
click at [486, 223] on input "e. -7" at bounding box center [485, 221] width 1 height 4
radio input "true"
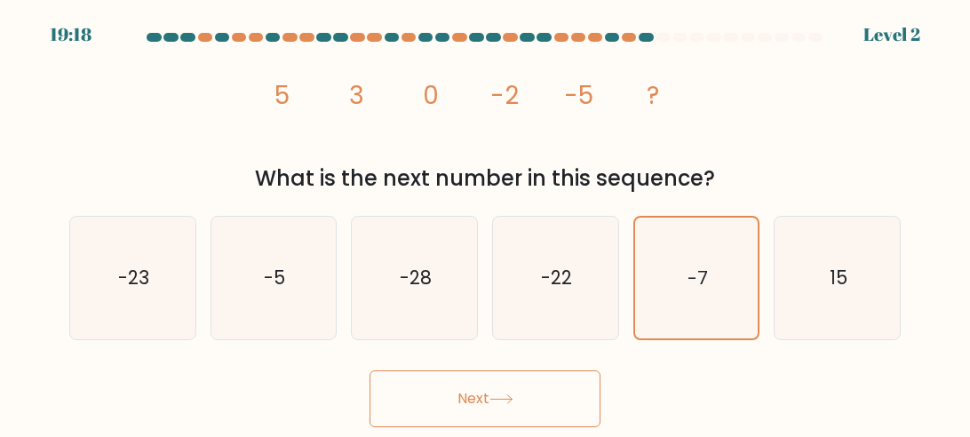
click at [541, 405] on button "Next" at bounding box center [485, 399] width 231 height 57
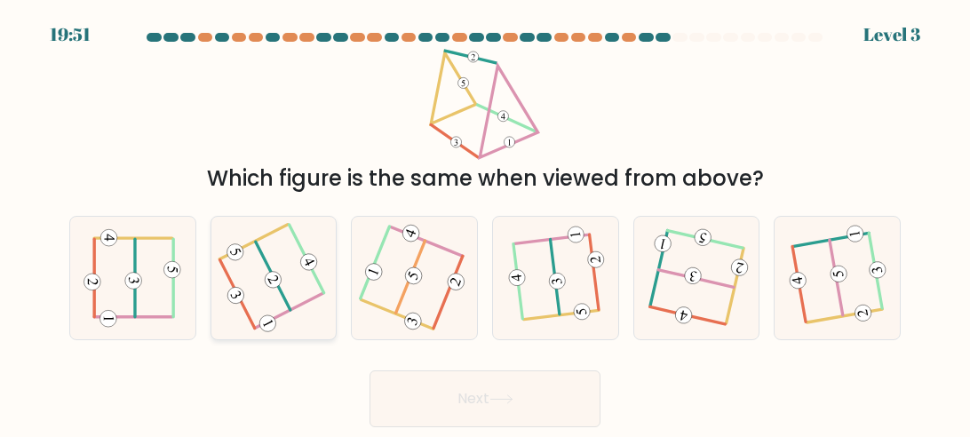
click at [310, 279] on icon at bounding box center [273, 278] width 95 height 98
click at [485, 223] on input "b." at bounding box center [485, 221] width 1 height 4
radio input "true"
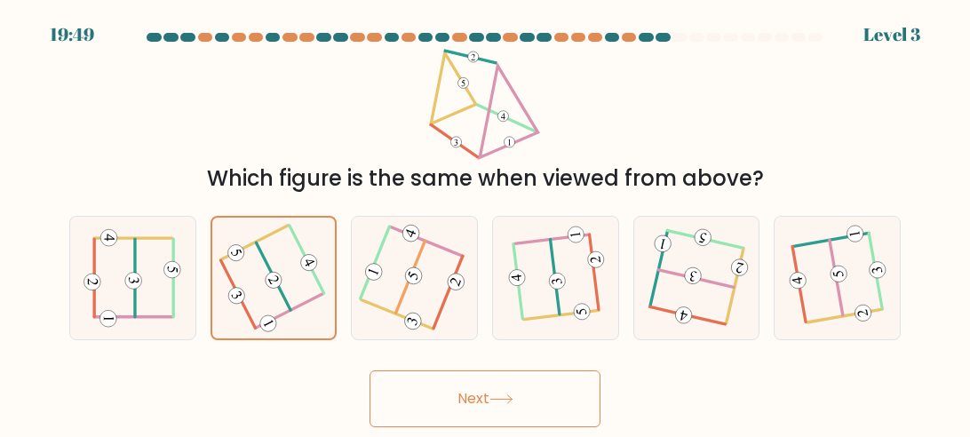
click at [580, 387] on button "Next" at bounding box center [485, 399] width 231 height 57
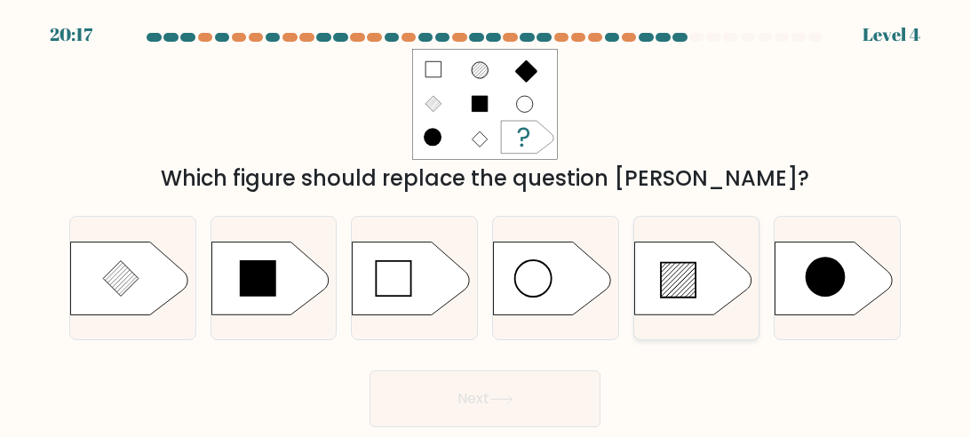
click at [682, 283] on icon at bounding box center [678, 279] width 35 height 35
click at [486, 223] on input "e." at bounding box center [485, 221] width 1 height 4
radio input "true"
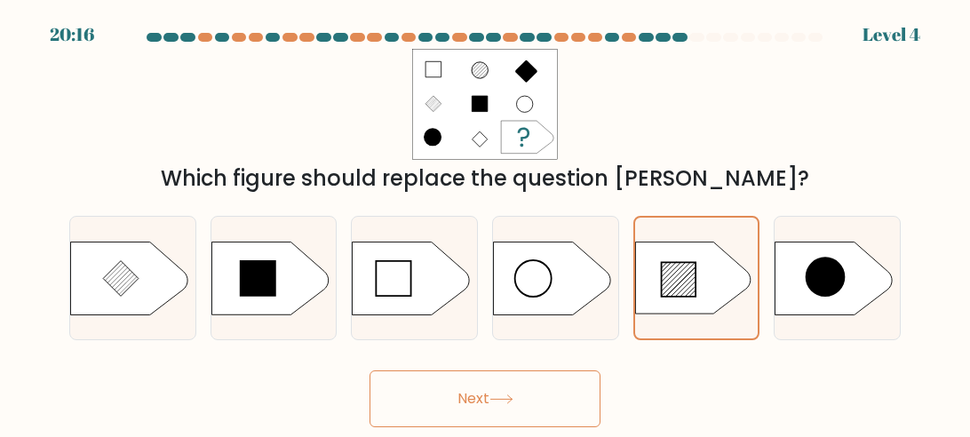
click at [546, 405] on button "Next" at bounding box center [485, 399] width 231 height 57
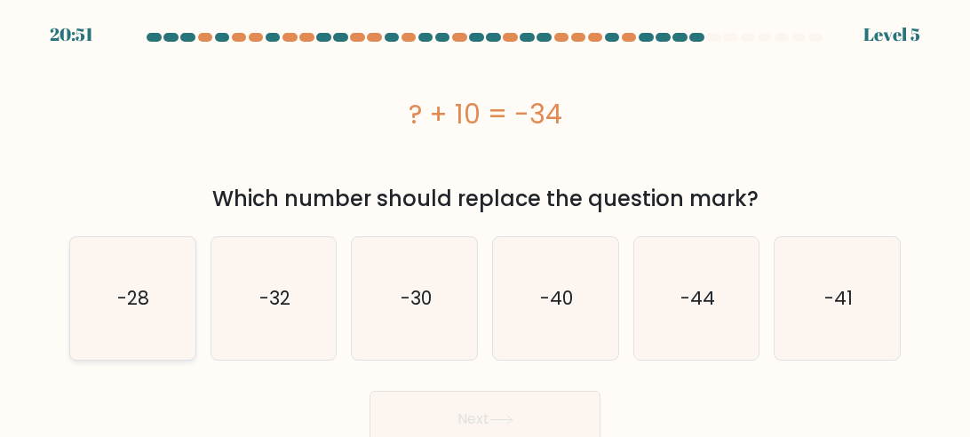
click at [116, 272] on icon "-28" at bounding box center [132, 298] width 123 height 123
click at [485, 223] on input "a. -28" at bounding box center [485, 221] width 1 height 4
radio input "true"
click at [432, 425] on button "Next" at bounding box center [485, 419] width 231 height 57
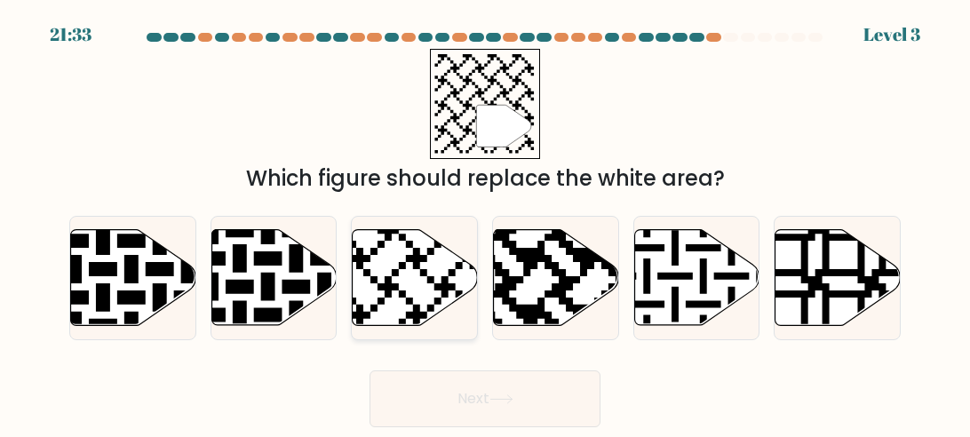
click at [427, 270] on icon at bounding box center [415, 278] width 125 height 96
click at [485, 223] on input "c." at bounding box center [485, 221] width 1 height 4
radio input "true"
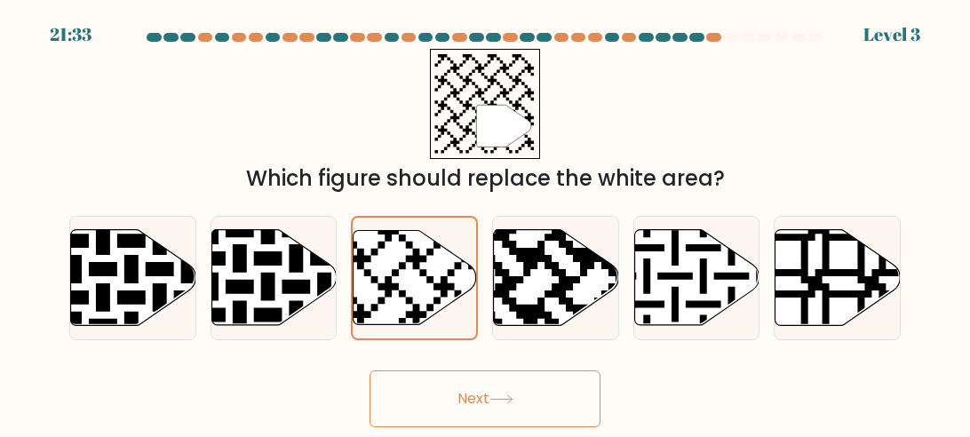
click at [546, 411] on button "Next" at bounding box center [485, 399] width 231 height 57
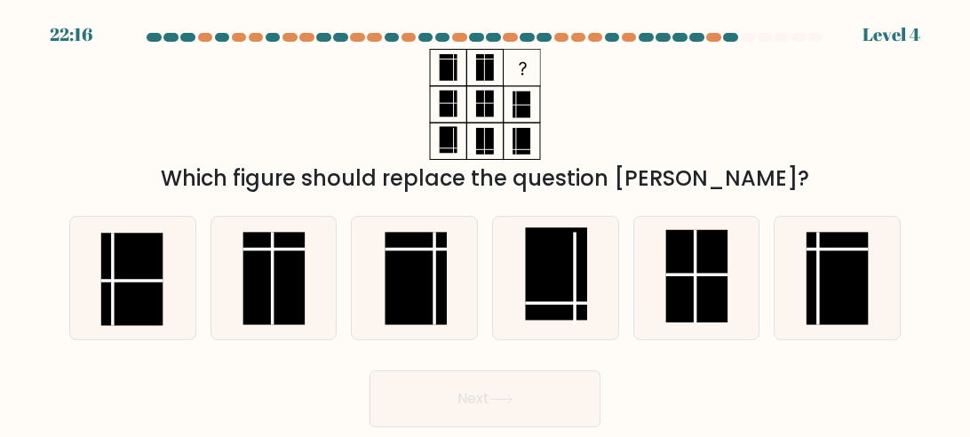
click at [581, 387] on button "Next" at bounding box center [485, 399] width 231 height 57
click at [290, 283] on rect at bounding box center [273, 278] width 61 height 92
click at [485, 223] on input "b." at bounding box center [485, 221] width 1 height 4
radio input "true"
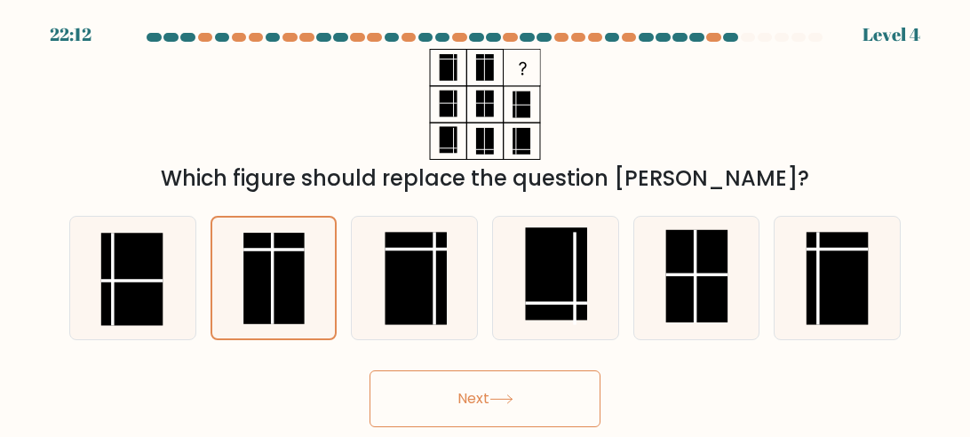
click at [482, 418] on button "Next" at bounding box center [485, 399] width 231 height 57
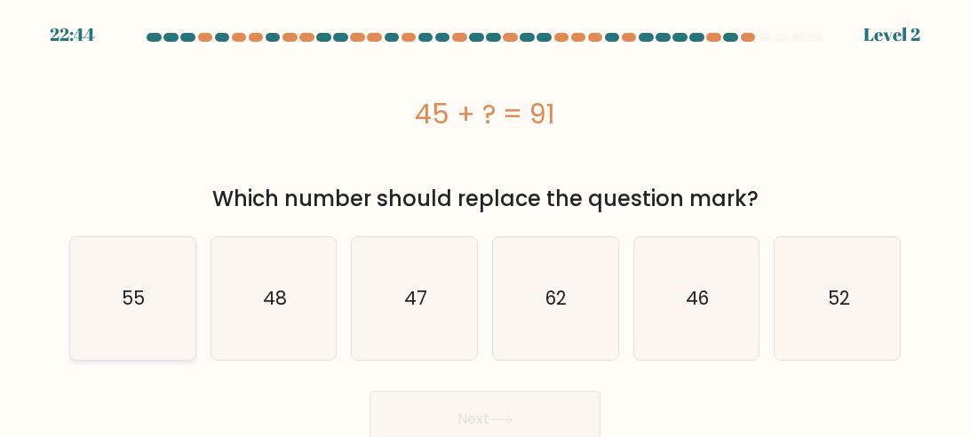
click at [117, 268] on icon "55" at bounding box center [132, 298] width 123 height 123
click at [485, 223] on input "a. 55" at bounding box center [485, 221] width 1 height 4
radio input "true"
click at [555, 419] on button "Next" at bounding box center [485, 419] width 231 height 57
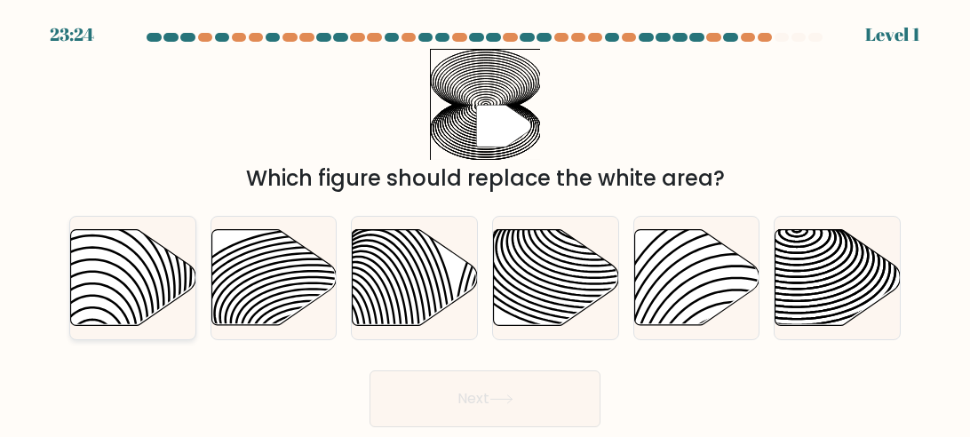
click at [113, 258] on icon at bounding box center [133, 278] width 125 height 96
click at [485, 223] on input "a." at bounding box center [485, 221] width 1 height 4
radio input "true"
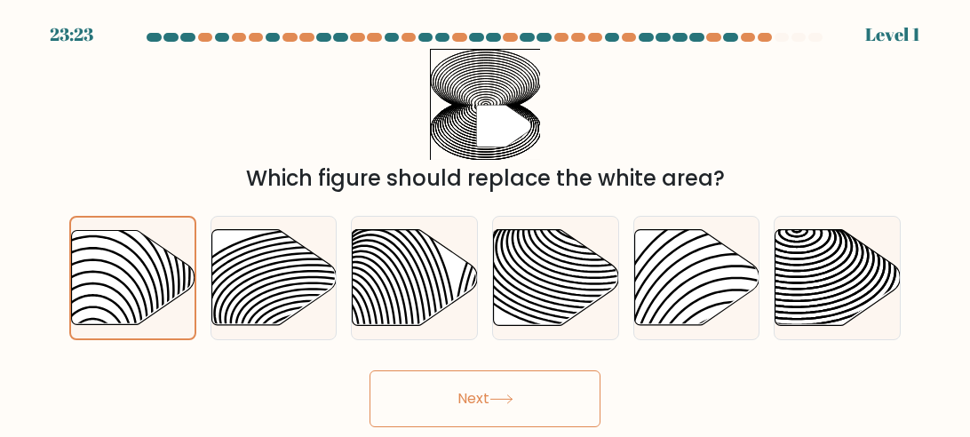
click at [513, 425] on button "Next" at bounding box center [485, 399] width 231 height 57
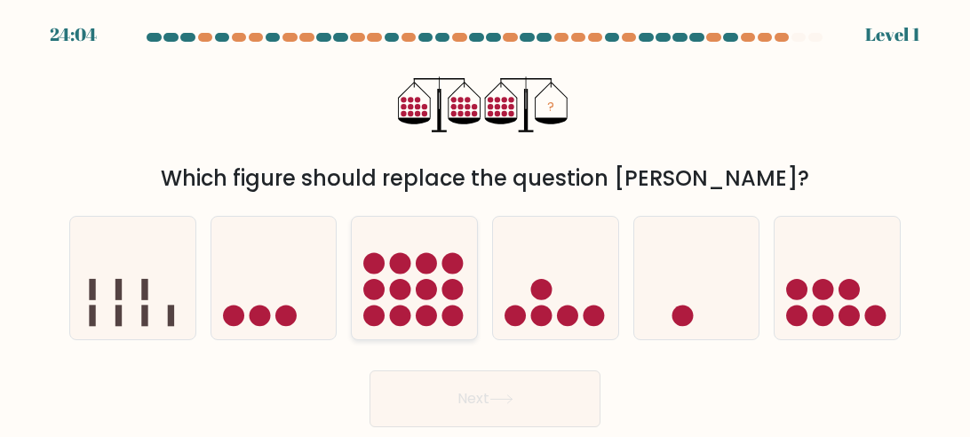
click at [428, 290] on circle at bounding box center [427, 289] width 21 height 21
click at [485, 223] on input "c." at bounding box center [485, 221] width 1 height 4
radio input "true"
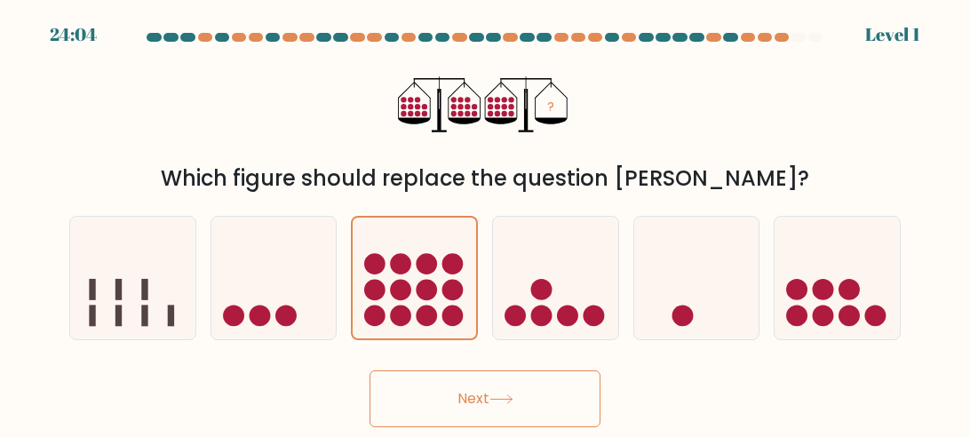
click at [570, 406] on button "Next" at bounding box center [485, 399] width 231 height 57
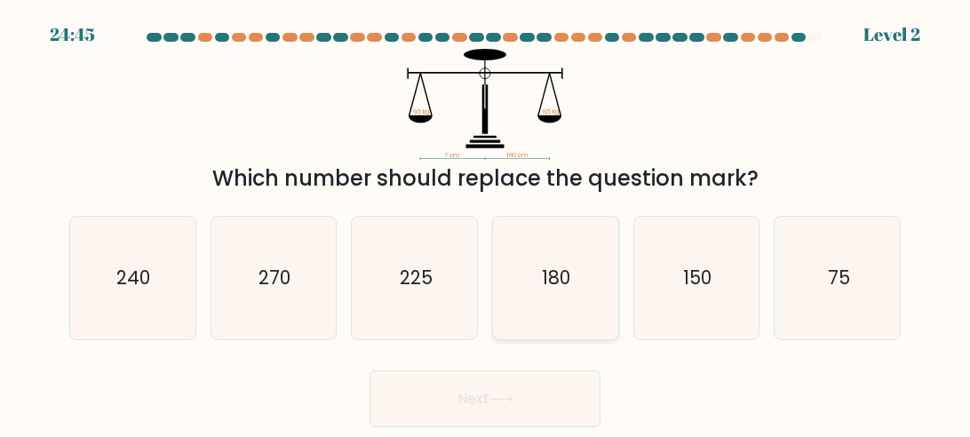
click at [573, 275] on icon "180" at bounding box center [555, 278] width 123 height 123
click at [486, 223] on input "d. 180" at bounding box center [485, 221] width 1 height 4
radio input "true"
click at [548, 410] on button "Next" at bounding box center [485, 399] width 231 height 57
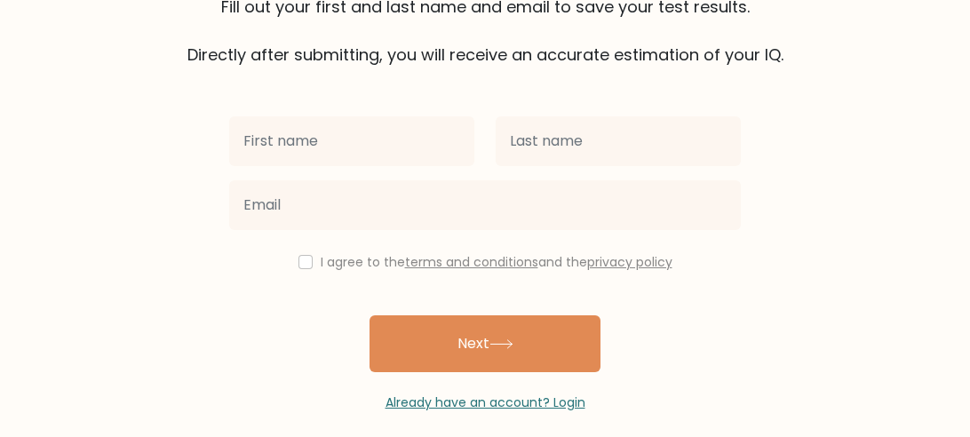
scroll to position [171, 0]
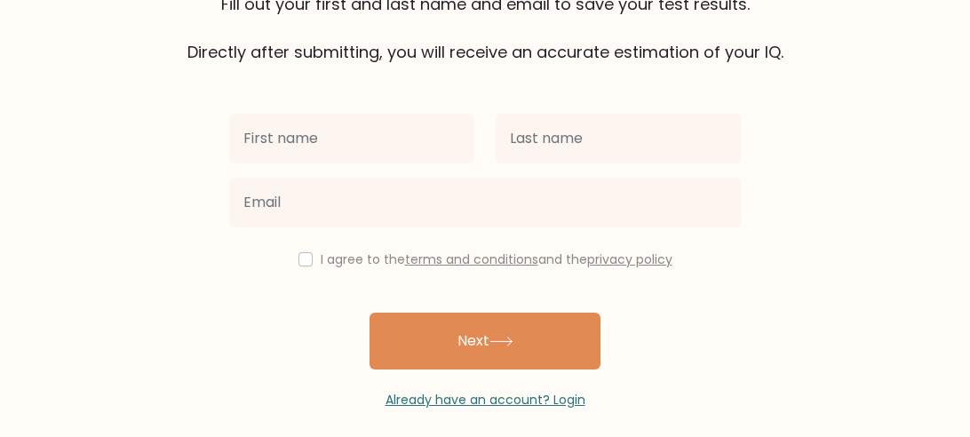
click at [264, 140] on input "text" at bounding box center [351, 139] width 245 height 50
type input "j"
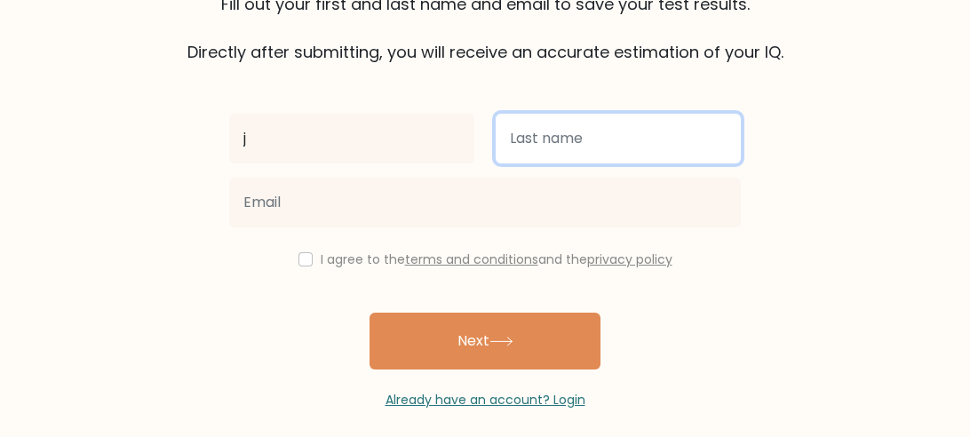
click at [620, 132] on input "text" at bounding box center [618, 139] width 245 height 50
type input "r"
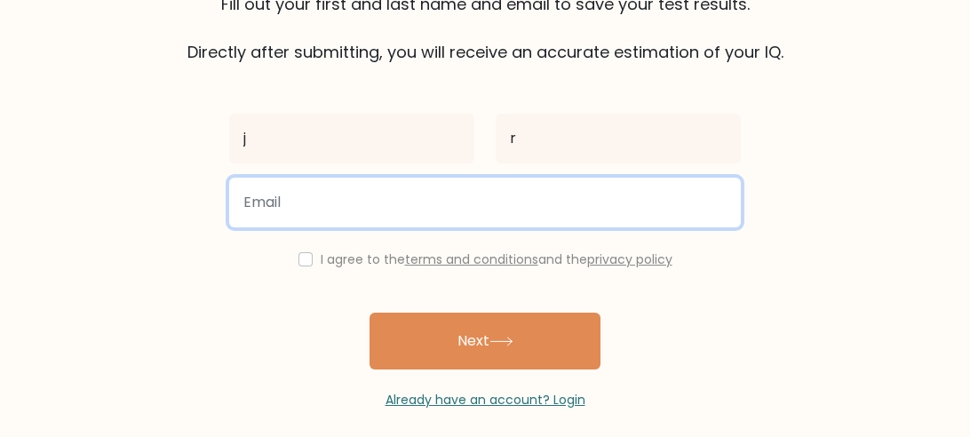
click at [361, 208] on input "email" at bounding box center [485, 203] width 512 height 50
type input "jeramahir1@s.osd.org"
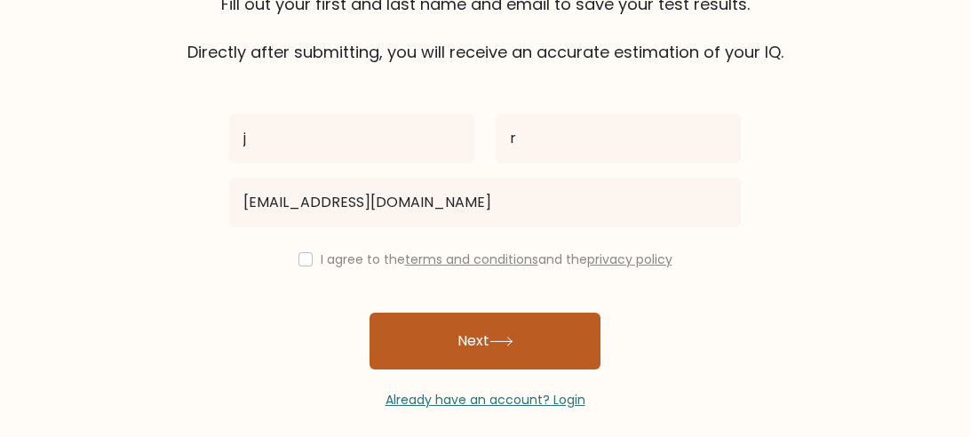
click at [430, 330] on button "Next" at bounding box center [485, 341] width 231 height 57
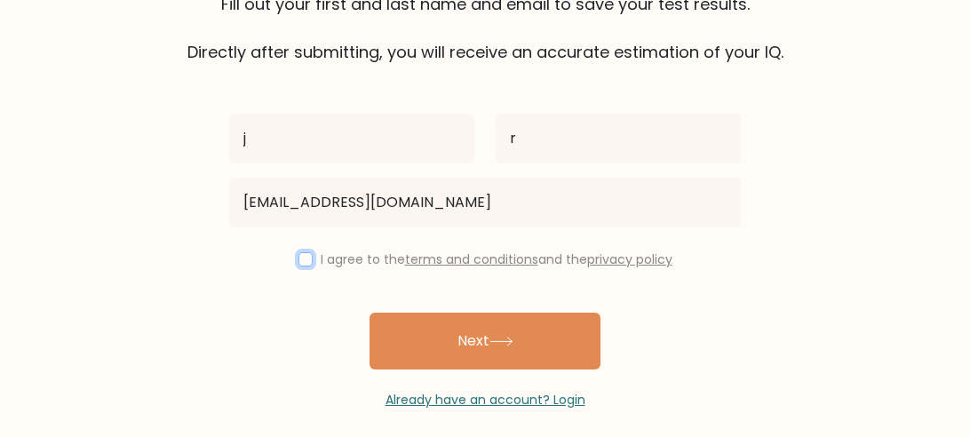
click at [304, 254] on input "checkbox" at bounding box center [306, 259] width 14 height 14
checkbox input "true"
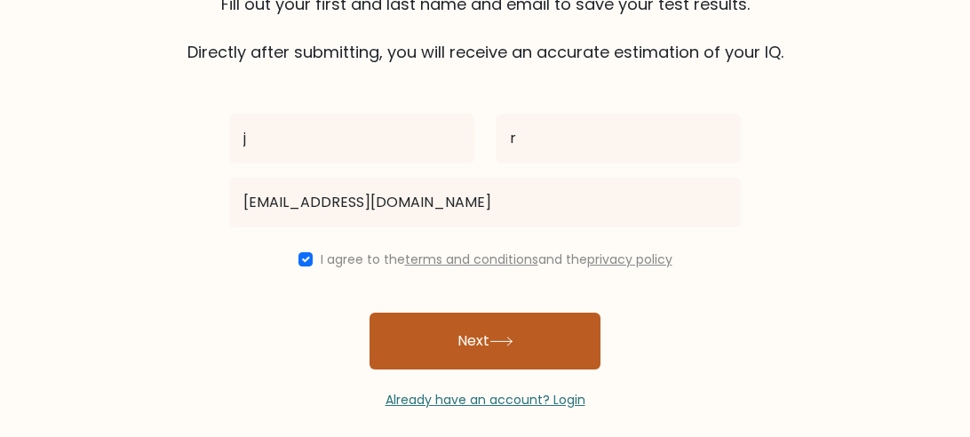
click at [469, 364] on button "Next" at bounding box center [485, 341] width 231 height 57
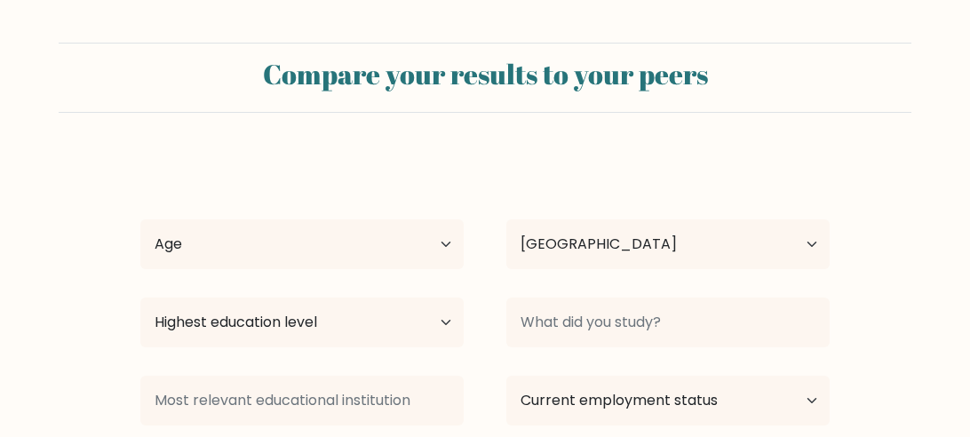
select select "US"
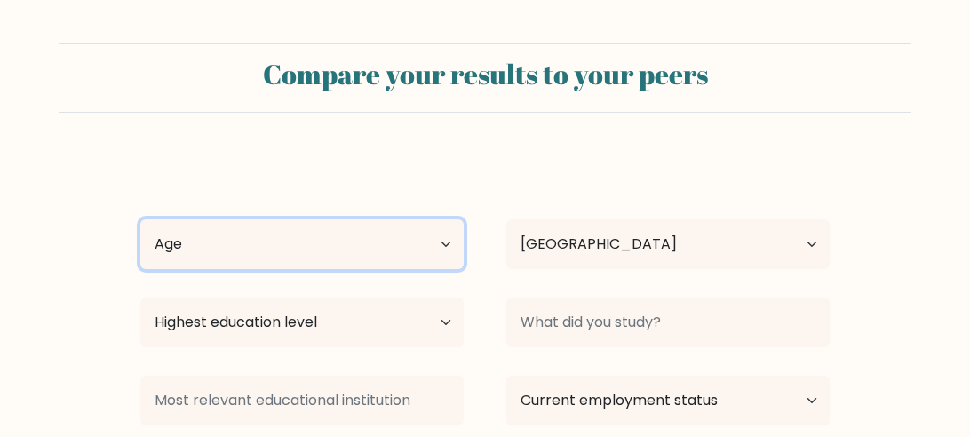
click at [307, 227] on select "Age Under [DEMOGRAPHIC_DATA] [DEMOGRAPHIC_DATA] [DEMOGRAPHIC_DATA] [DEMOGRAPHIC…" at bounding box center [301, 244] width 323 height 50
select select "min_18"
click at [140, 219] on select "Age Under [DEMOGRAPHIC_DATA] [DEMOGRAPHIC_DATA] [DEMOGRAPHIC_DATA] [DEMOGRAPHIC…" at bounding box center [301, 244] width 323 height 50
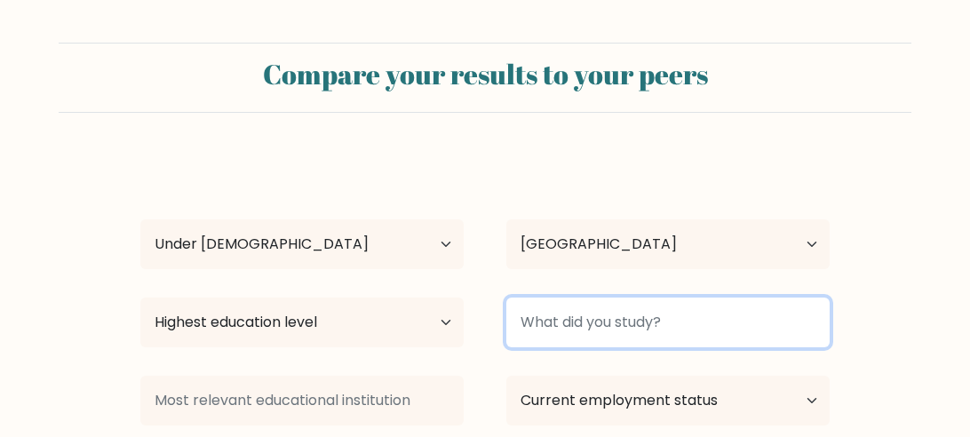
click at [637, 334] on input at bounding box center [667, 323] width 323 height 50
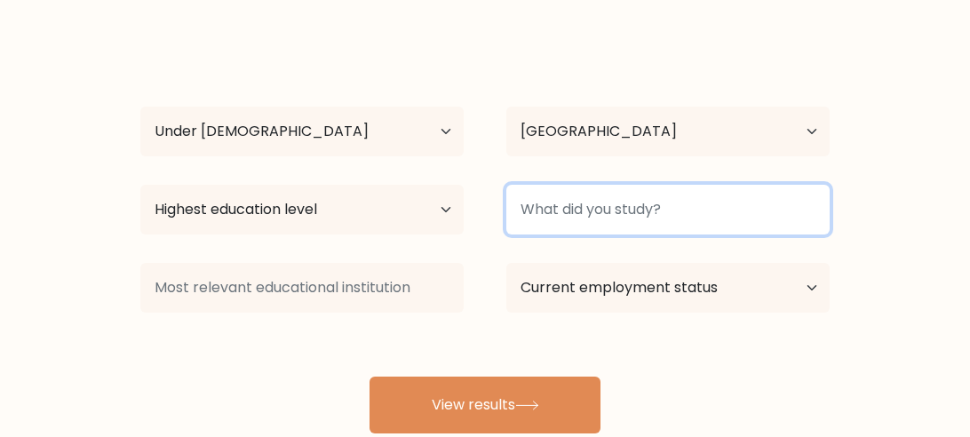
scroll to position [113, 0]
type input "6th grade"
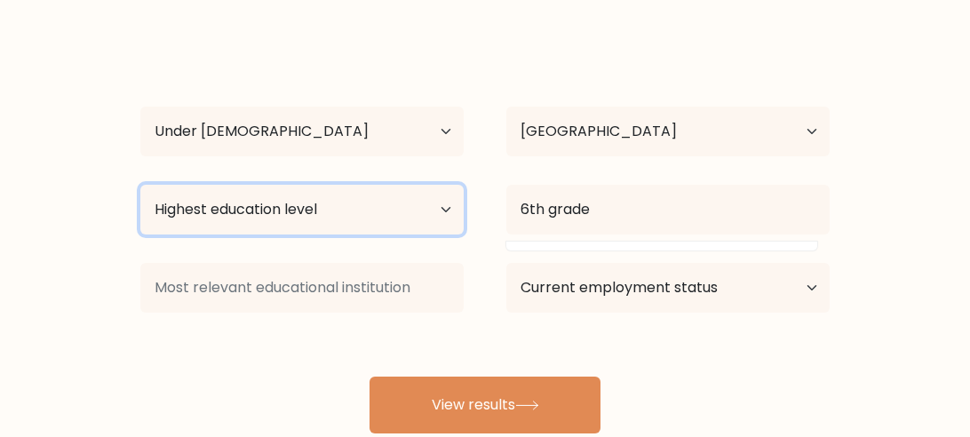
click at [178, 187] on select "Highest education level No schooling Primary Lower Secondary Upper Secondary Oc…" at bounding box center [301, 210] width 323 height 50
select select "primary"
click at [140, 185] on select "Highest education level No schooling Primary Lower Secondary Upper Secondary Oc…" at bounding box center [301, 210] width 323 height 50
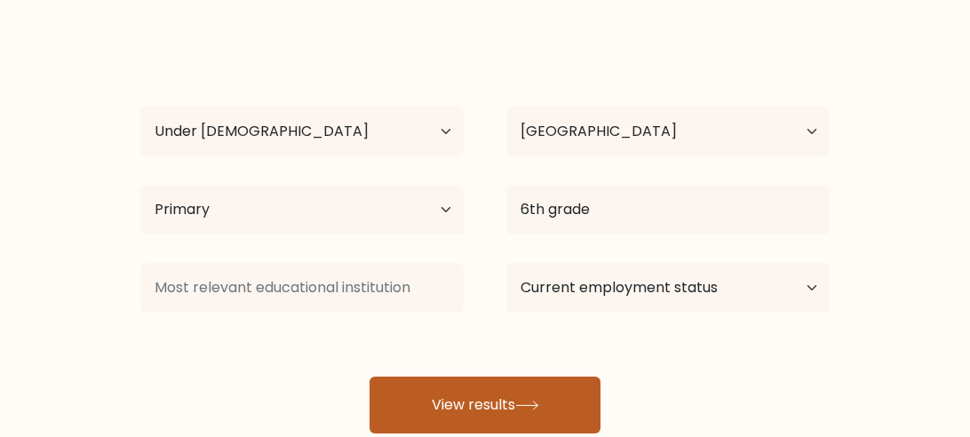
click at [454, 387] on button "View results" at bounding box center [485, 405] width 231 height 57
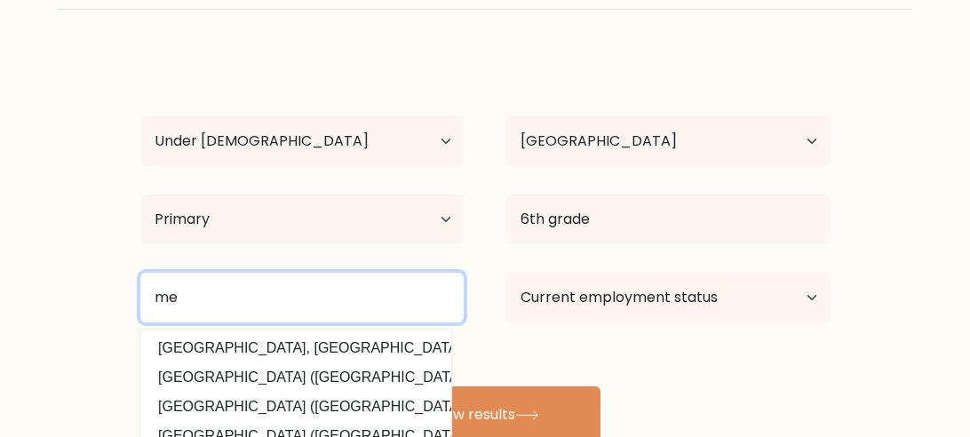
scroll to position [99, 0]
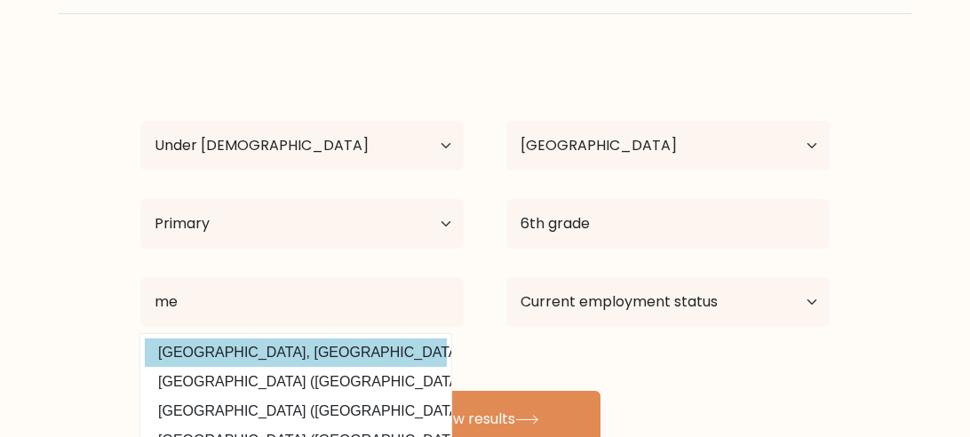
click at [188, 342] on option "Universidad Tecnológica Metropolitana, Mexico (Mexico)" at bounding box center [296, 353] width 302 height 28
type input "[GEOGRAPHIC_DATA], [GEOGRAPHIC_DATA]"
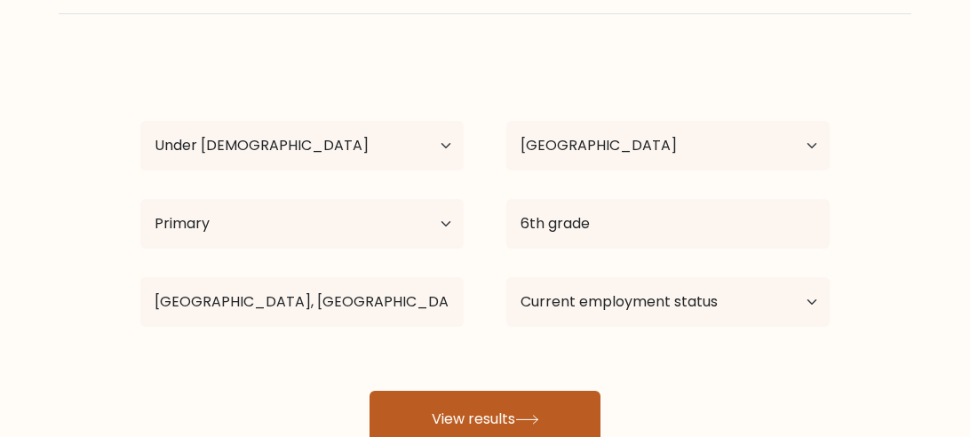
click at [491, 423] on button "View results" at bounding box center [485, 419] width 231 height 57
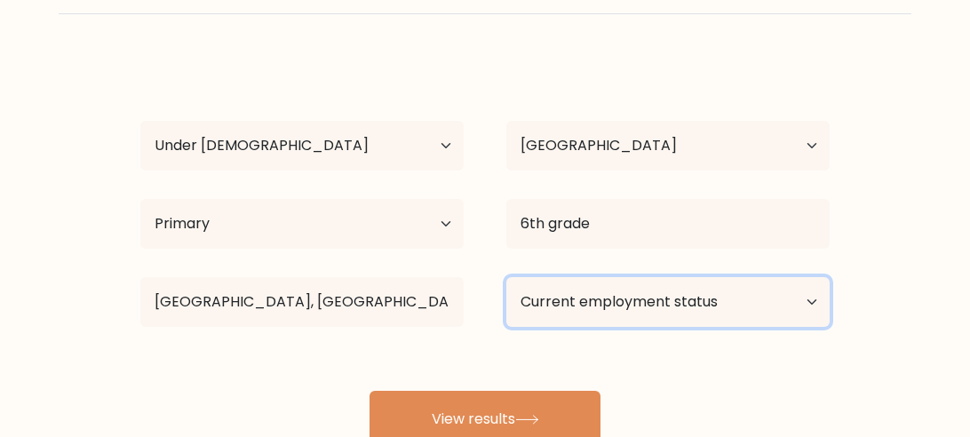
click at [761, 280] on select "Current employment status Employed Student Retired Other / prefer not to answer" at bounding box center [667, 302] width 323 height 50
select select "student"
click at [506, 277] on select "Current employment status Employed Student Retired Other / prefer not to answer" at bounding box center [667, 302] width 323 height 50
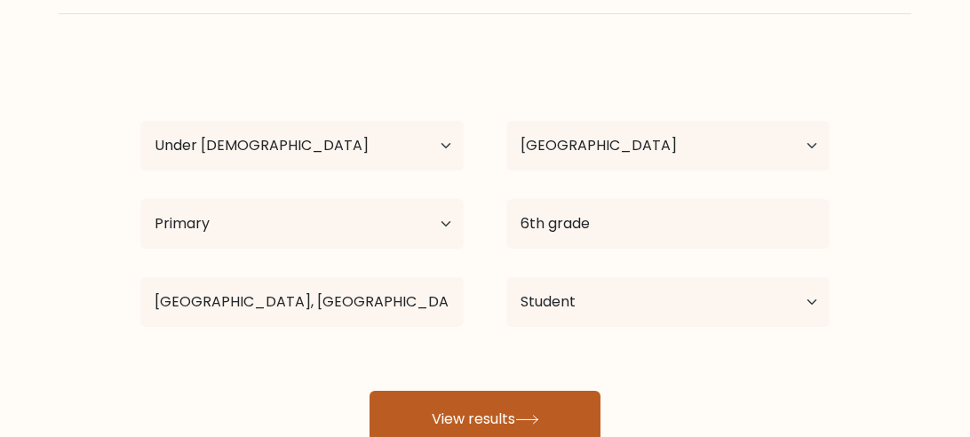
click at [594, 401] on button "View results" at bounding box center [485, 419] width 231 height 57
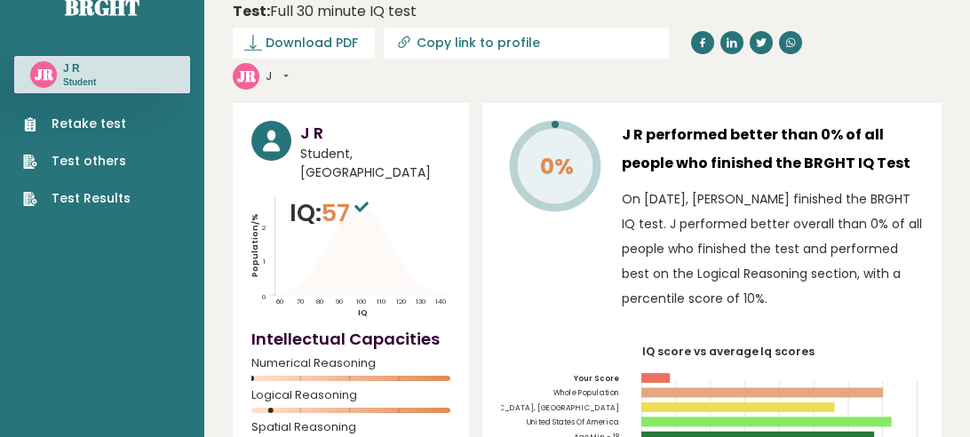
scroll to position [35, 0]
